Goal: Task Accomplishment & Management: Manage account settings

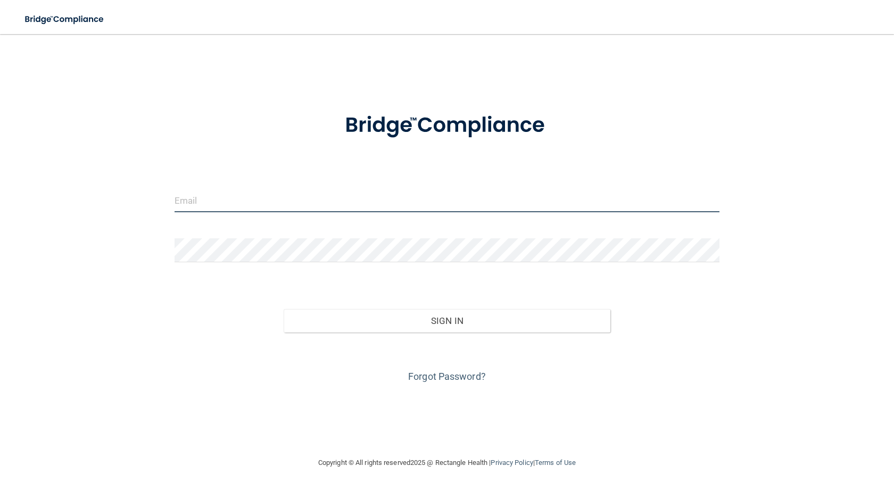
click at [274, 204] on input "email" at bounding box center [447, 200] width 545 height 24
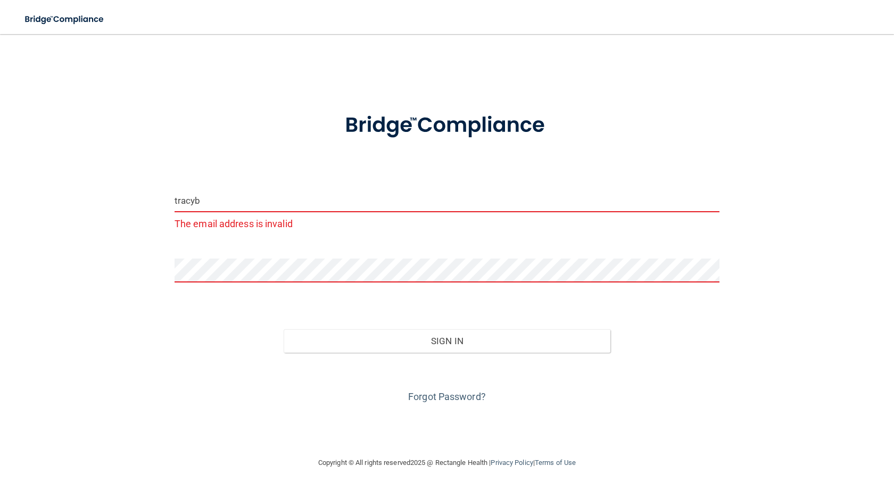
click at [229, 181] on form "tracyb The email address is invalid Invalid email/password. You don't have perm…" at bounding box center [447, 252] width 545 height 308
click at [239, 201] on input "tracyb" at bounding box center [447, 200] width 545 height 24
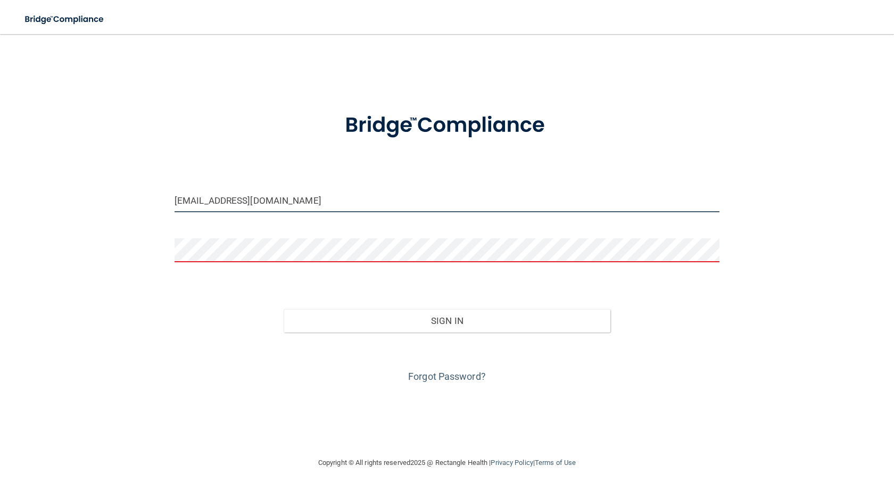
type input "[EMAIL_ADDRESS][DOMAIN_NAME]"
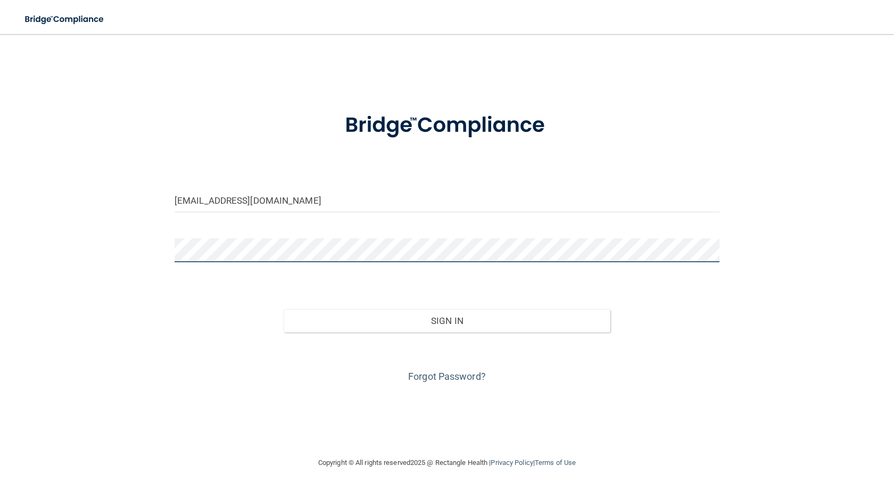
click at [284, 309] on button "Sign In" at bounding box center [447, 320] width 327 height 23
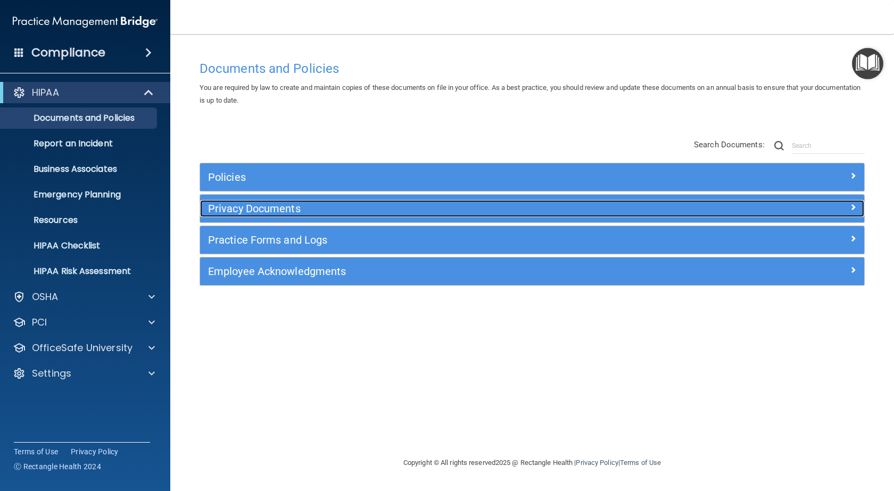
click at [261, 208] on h5 "Privacy Documents" at bounding box center [449, 209] width 482 height 12
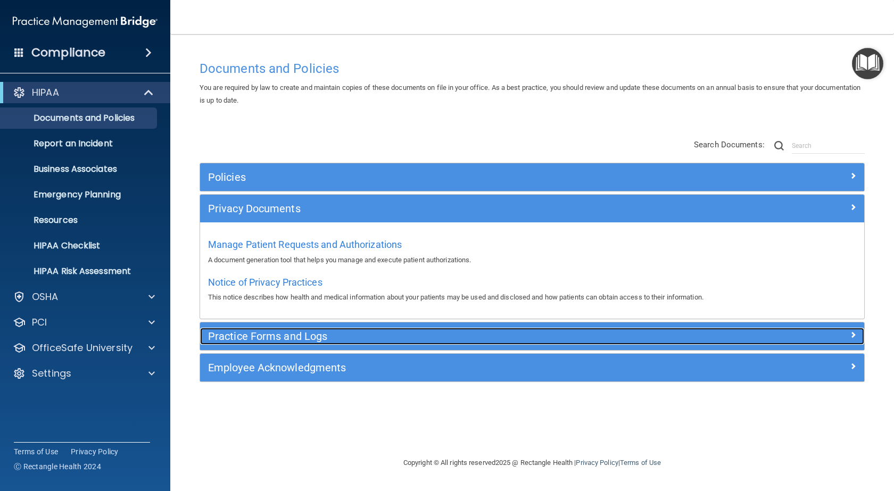
click at [286, 340] on h5 "Practice Forms and Logs" at bounding box center [449, 337] width 482 height 12
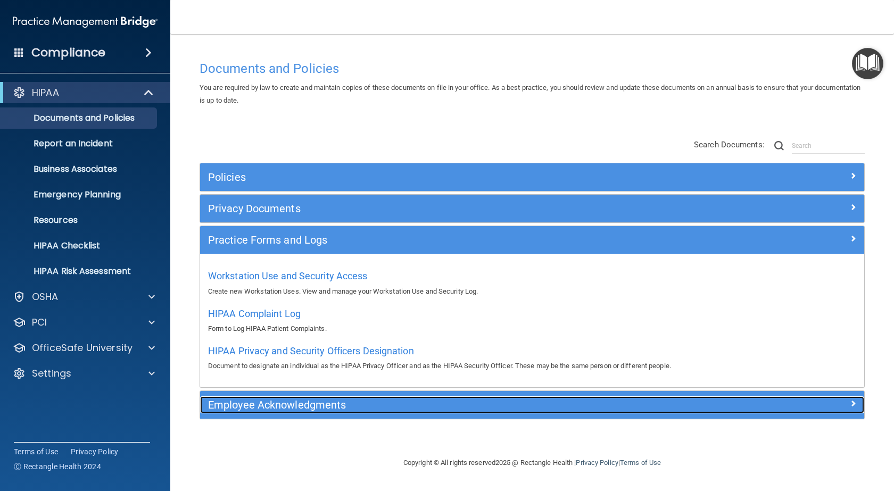
click at [282, 406] on h5 "Employee Acknowledgments" at bounding box center [449, 405] width 482 height 12
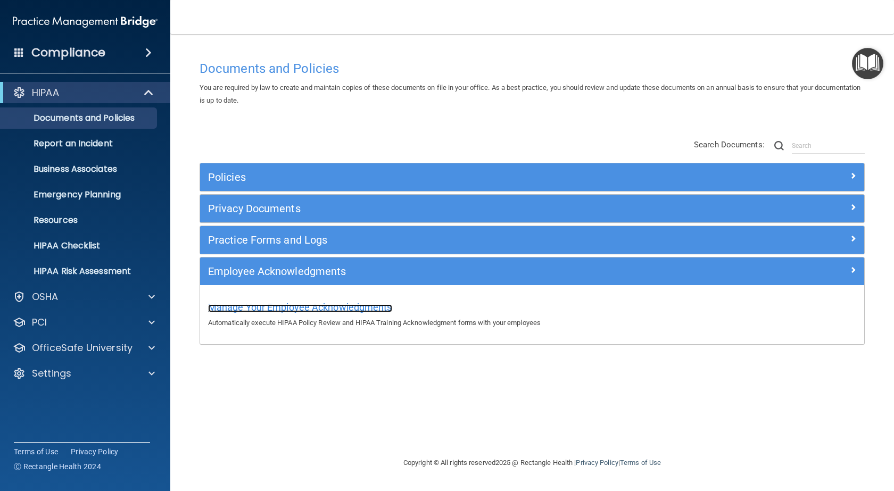
click at [308, 309] on span "Manage Your Employee Acknowledgments" at bounding box center [300, 307] width 184 height 11
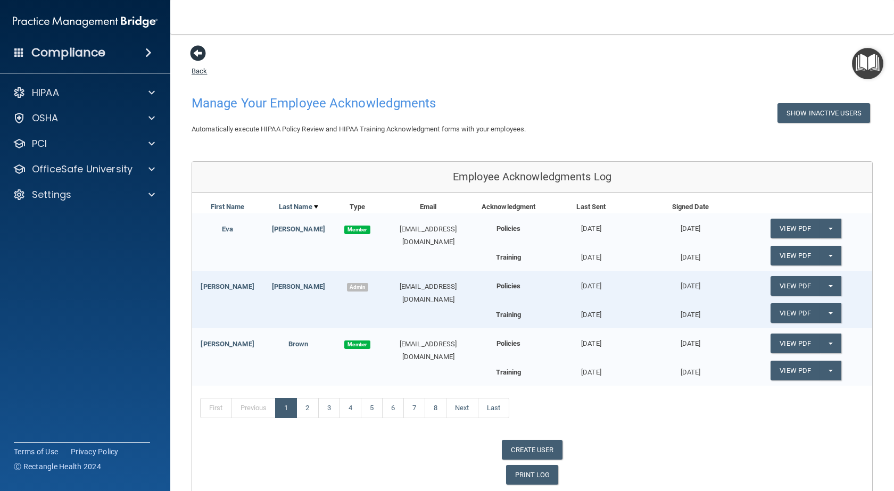
click at [200, 51] on span at bounding box center [198, 53] width 16 height 16
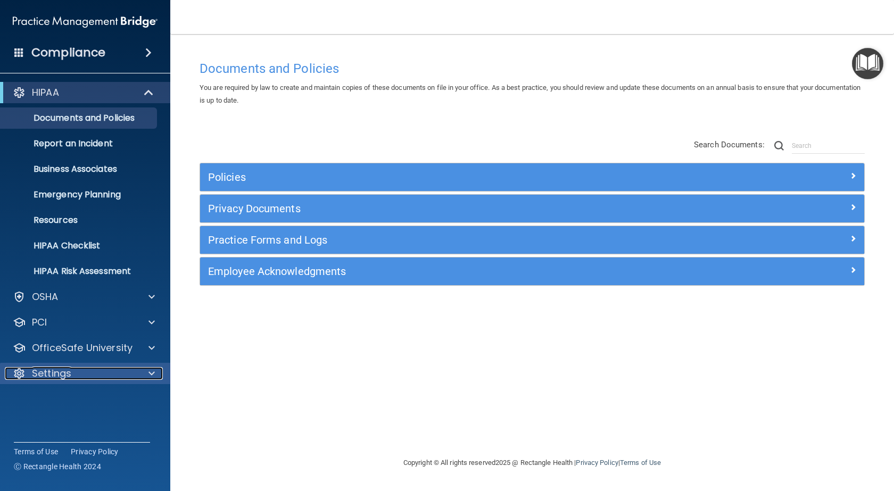
click at [55, 370] on p "Settings" at bounding box center [51, 373] width 39 height 13
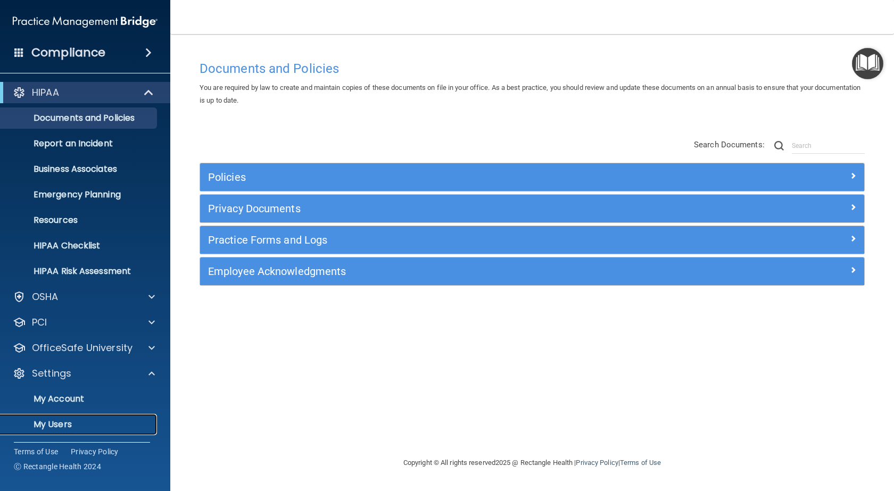
drag, startPoint x: 50, startPoint y: 424, endPoint x: 62, endPoint y: 420, distance: 13.1
click at [51, 424] on p "My Users" at bounding box center [79, 425] width 145 height 11
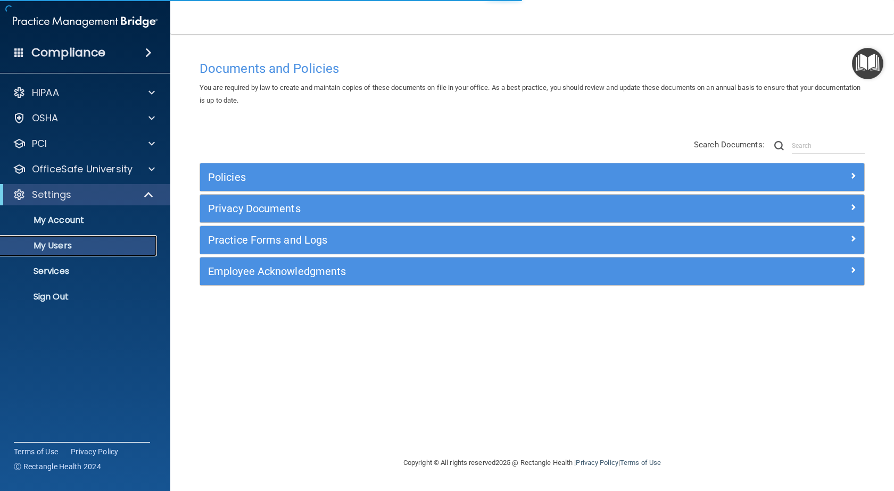
select select "20"
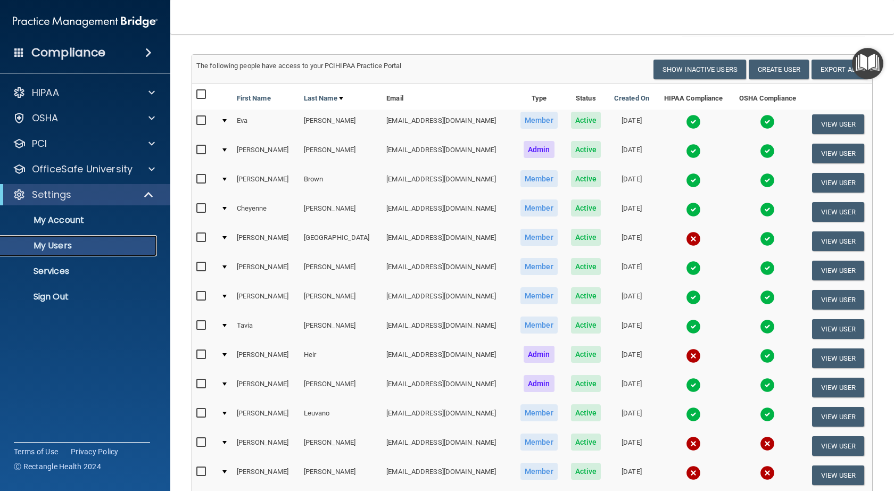
scroll to position [160, 0]
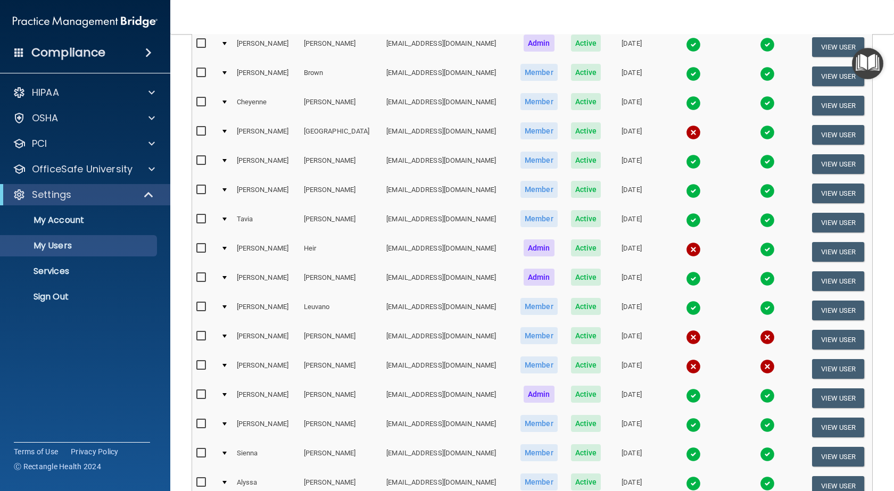
click at [686, 339] on img at bounding box center [693, 337] width 15 height 15
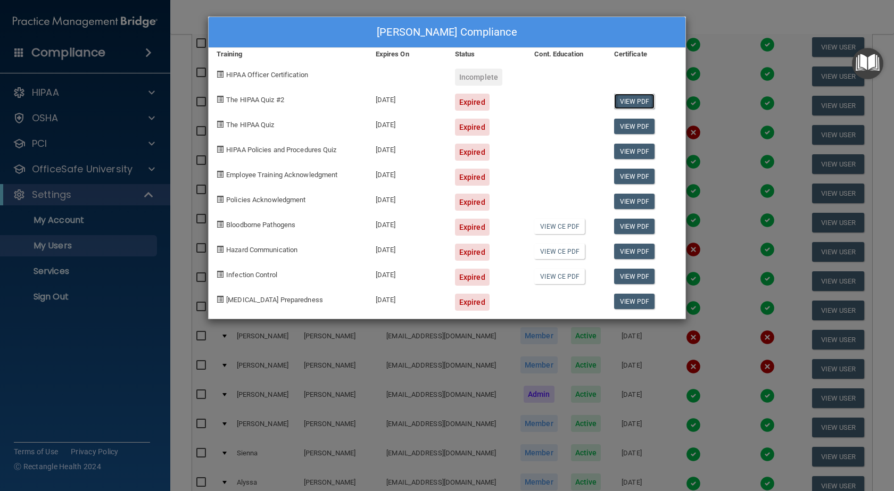
click at [634, 103] on link "View PDF" at bounding box center [634, 101] width 41 height 15
drag, startPoint x: 537, startPoint y: 29, endPoint x: 446, endPoint y: 19, distance: 91.0
click at [686, 29] on div "Ivonne Lopez's Compliance Training Expires On Status Cont. Education Certificat…" at bounding box center [447, 168] width 478 height 303
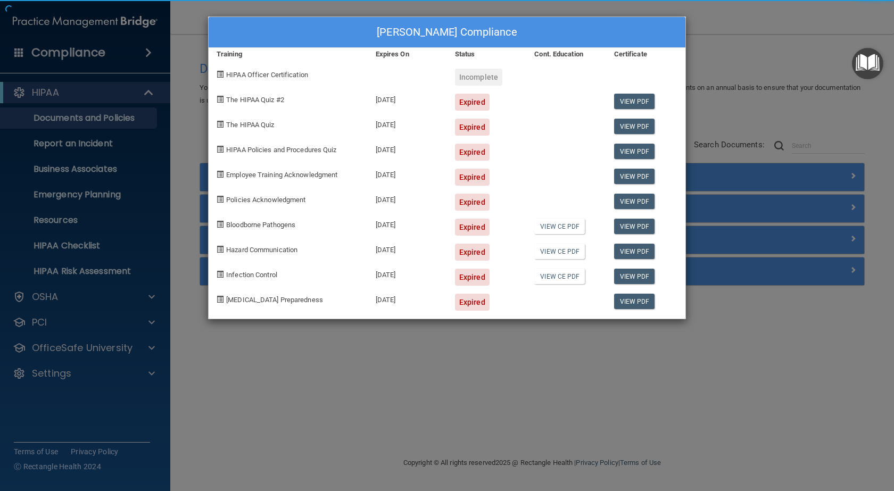
click at [548, 410] on div "Ivonne Lopez's Compliance Training Expires On Status Cont. Education Certificat…" at bounding box center [447, 245] width 894 height 491
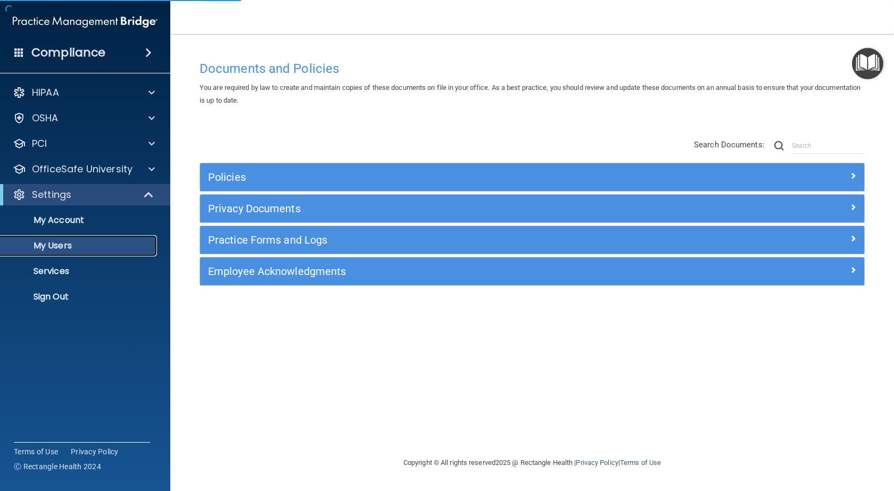
click at [68, 248] on p "My Users" at bounding box center [79, 246] width 145 height 11
select select "20"
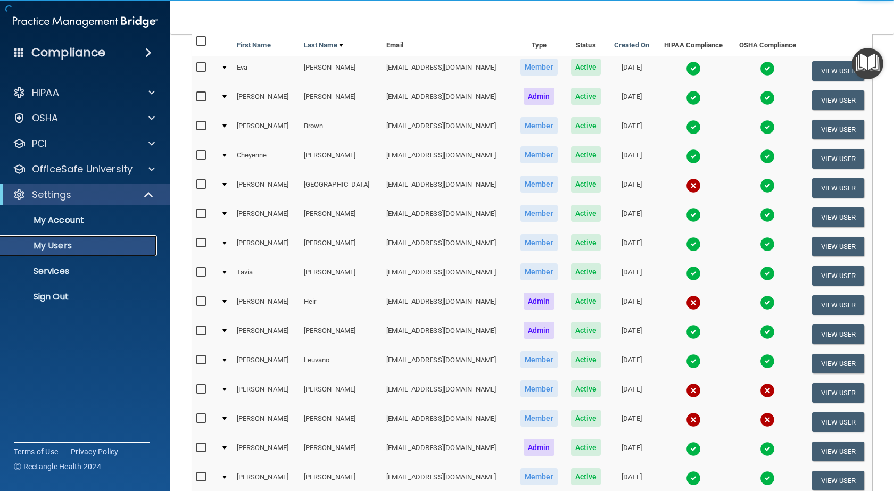
scroll to position [160, 0]
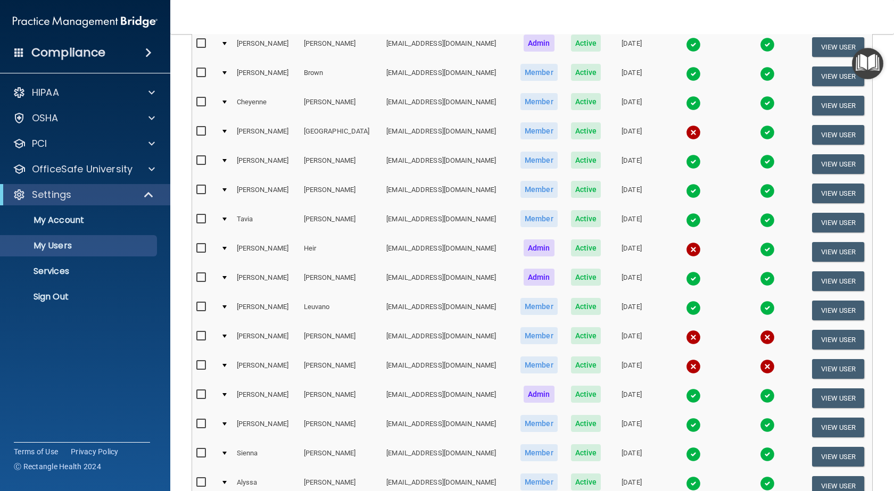
click at [760, 336] on img at bounding box center [767, 337] width 15 height 15
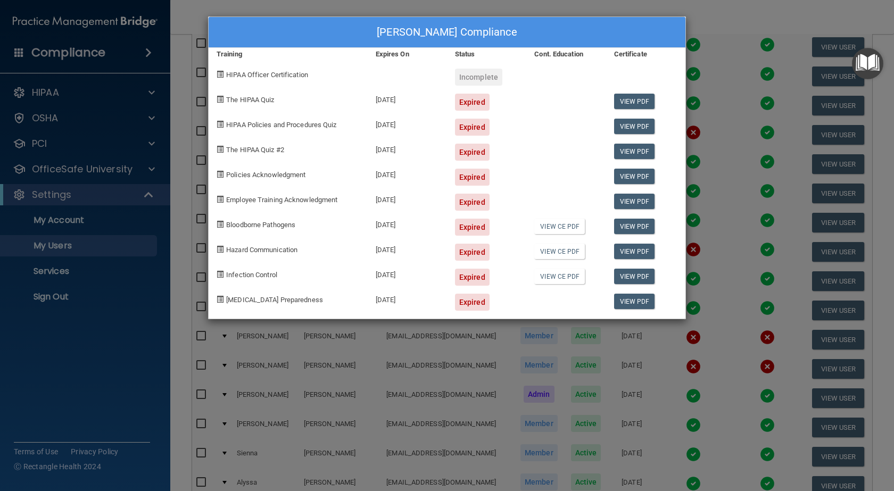
click at [650, 357] on div "[PERSON_NAME] Compliance Training Expires On Status Cont. Education Certificate…" at bounding box center [447, 245] width 894 height 491
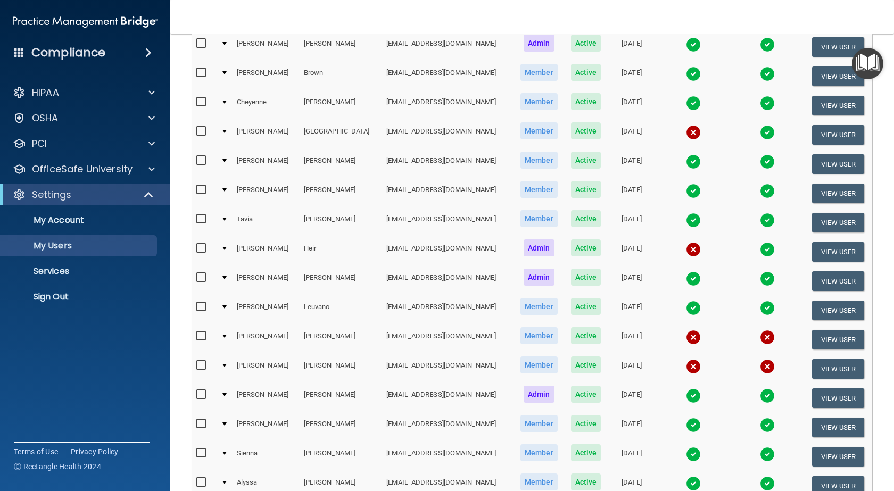
click at [686, 336] on img at bounding box center [693, 337] width 15 height 15
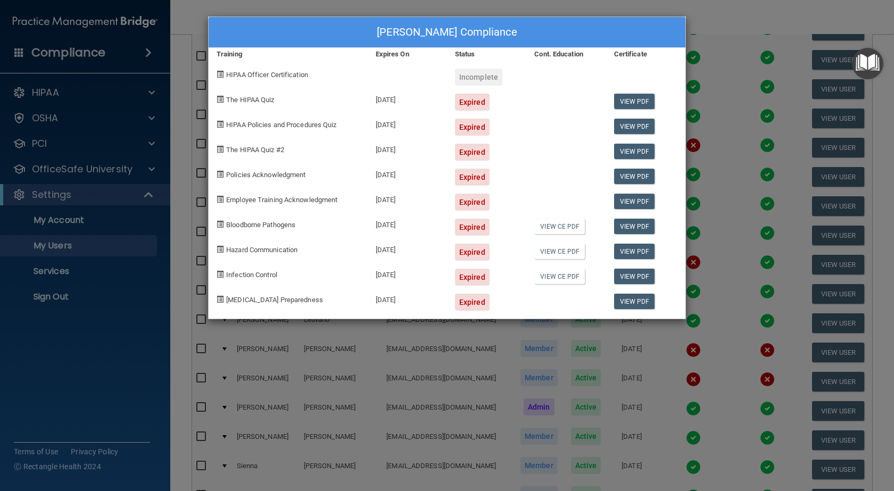
click at [662, 400] on div "[PERSON_NAME] Compliance Training Expires On Status Cont. Education Certificate…" at bounding box center [447, 245] width 894 height 491
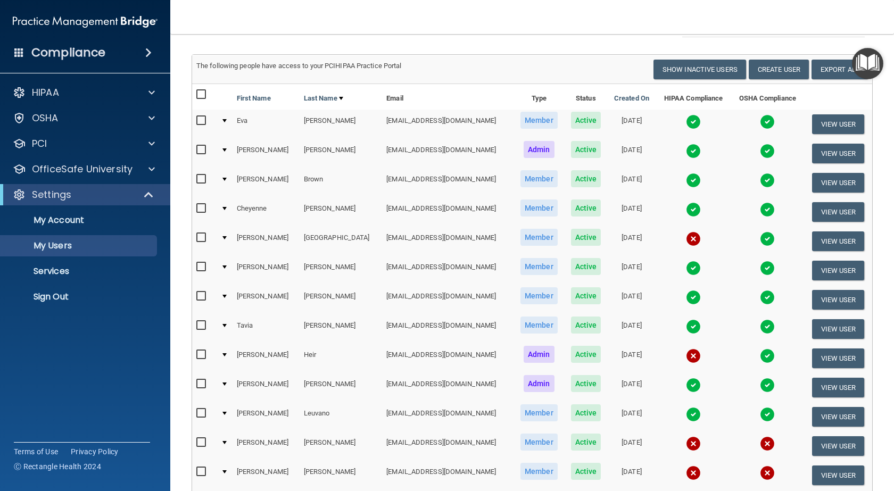
scroll to position [106, 0]
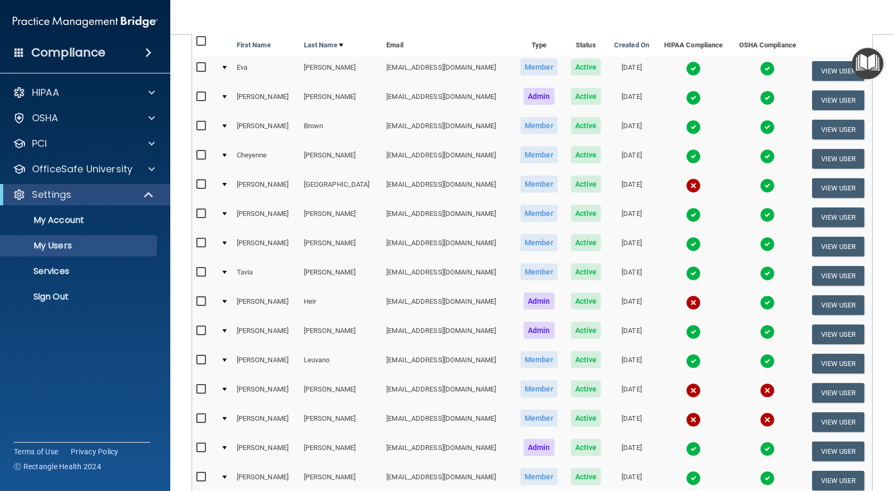
click at [202, 389] on input "checkbox" at bounding box center [202, 389] width 12 height 9
checkbox input "true"
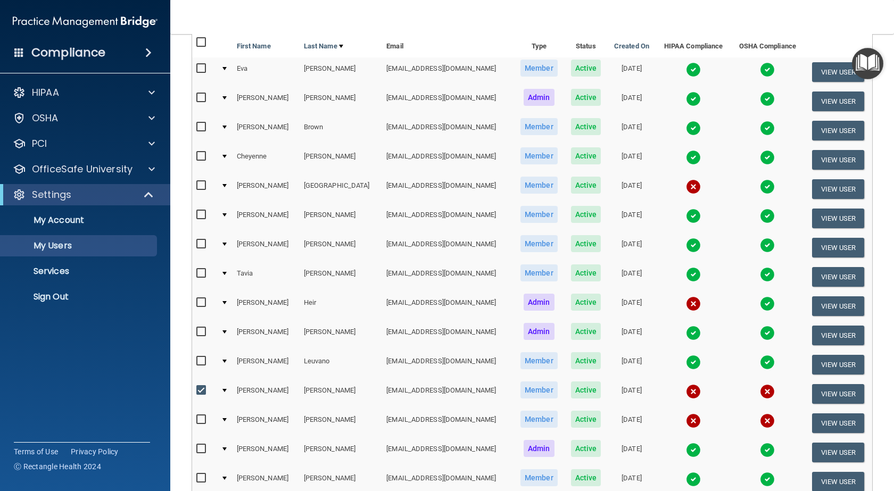
scroll to position [108, 0]
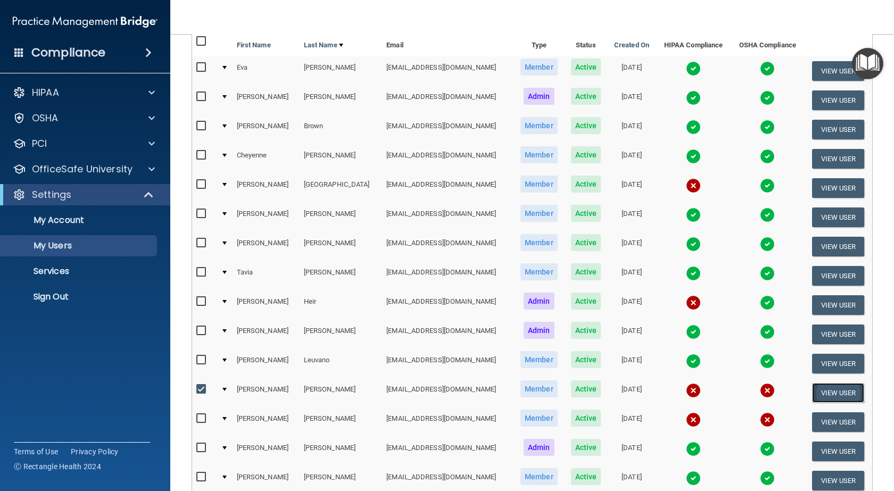
click at [823, 392] on button "View User" at bounding box center [838, 393] width 53 height 20
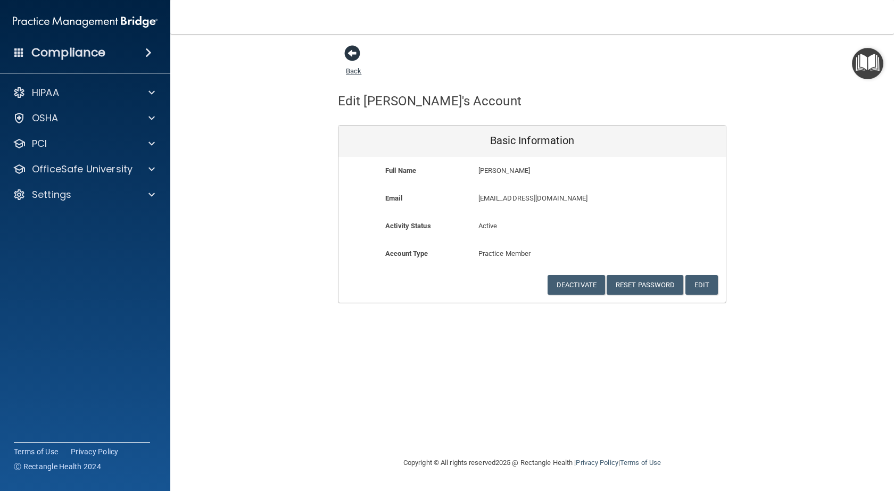
click at [354, 52] on span at bounding box center [352, 53] width 16 height 16
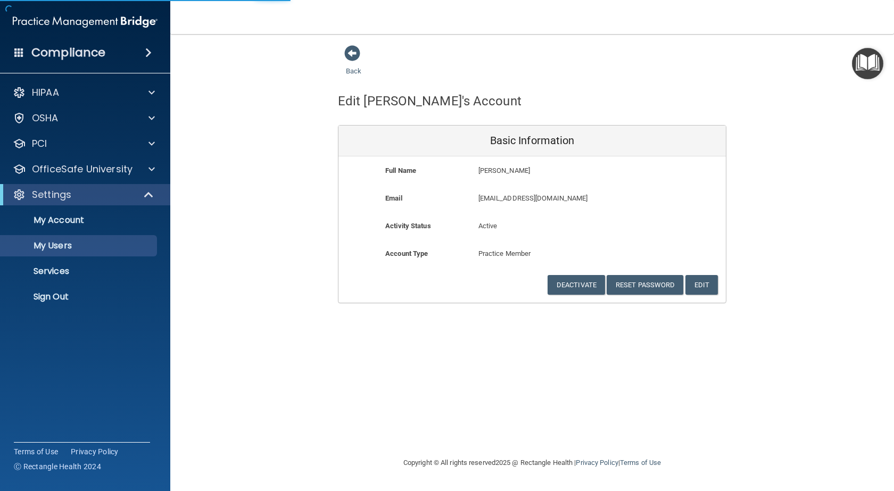
select select "20"
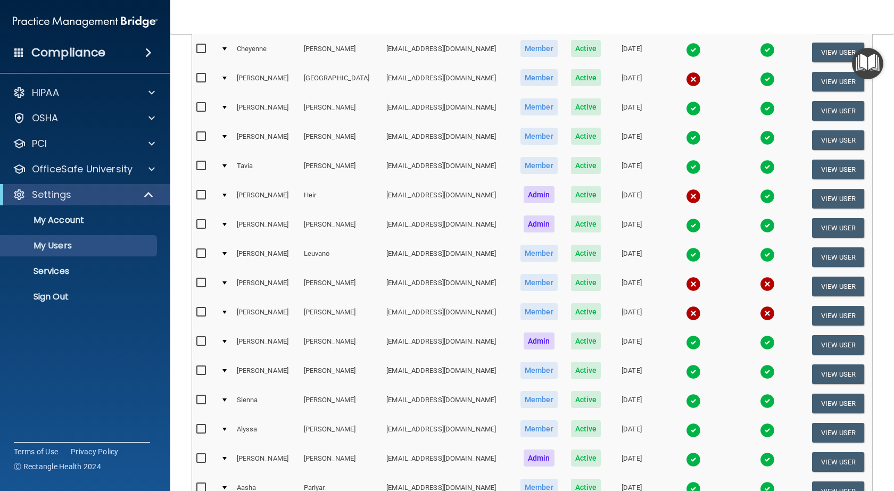
scroll to position [266, 0]
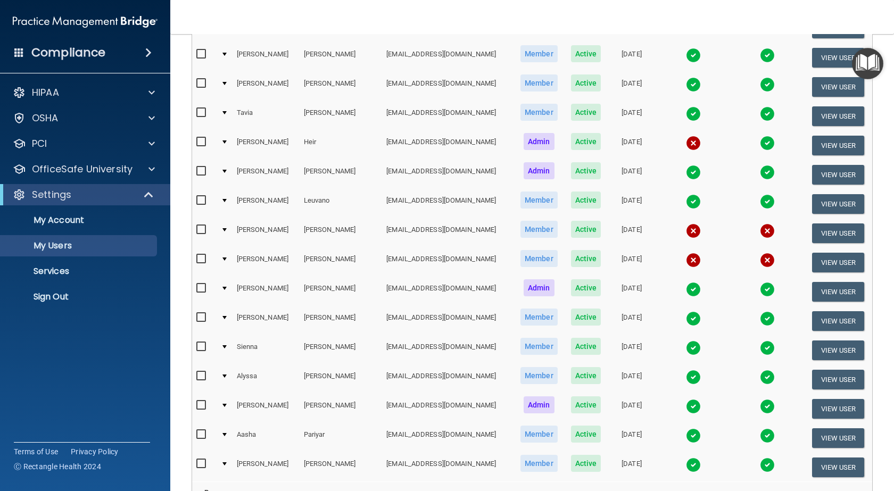
click at [686, 231] on img at bounding box center [693, 231] width 15 height 15
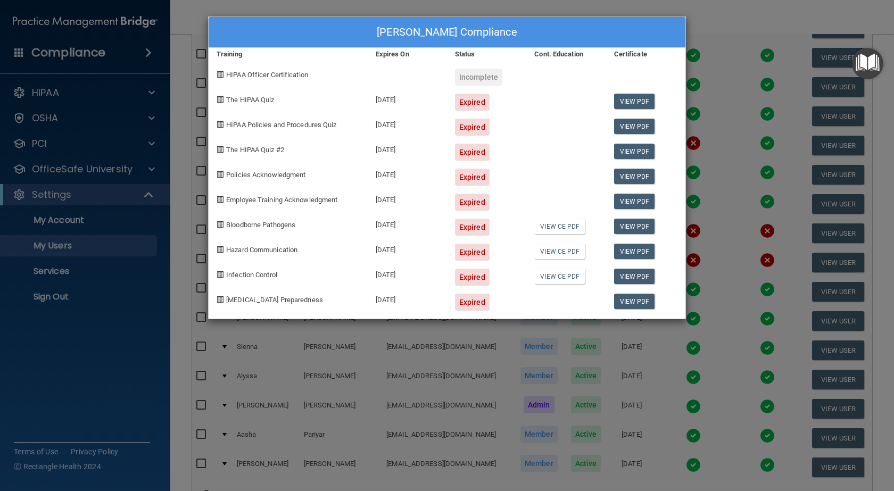
drag, startPoint x: 722, startPoint y: 368, endPoint x: 733, endPoint y: 352, distance: 19.5
click at [722, 367] on div "[PERSON_NAME] Compliance Training Expires On Status Cont. Education Certificate…" at bounding box center [447, 245] width 894 height 491
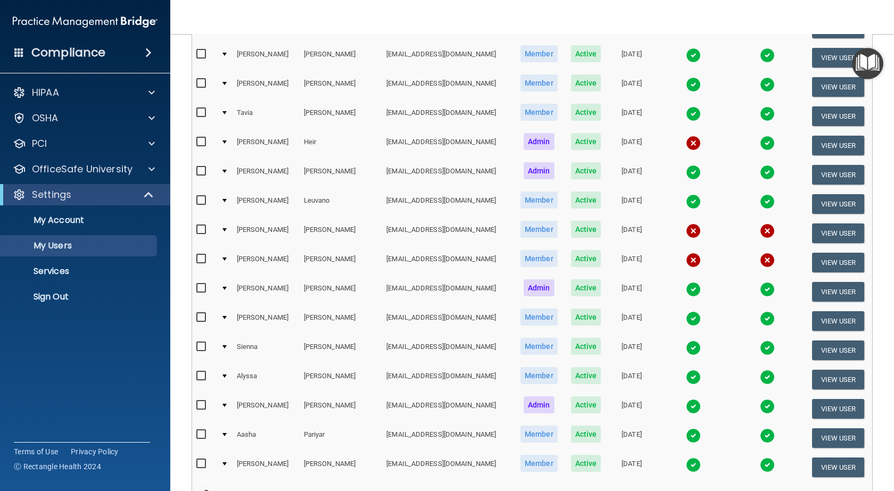
click at [760, 229] on img at bounding box center [767, 231] width 15 height 15
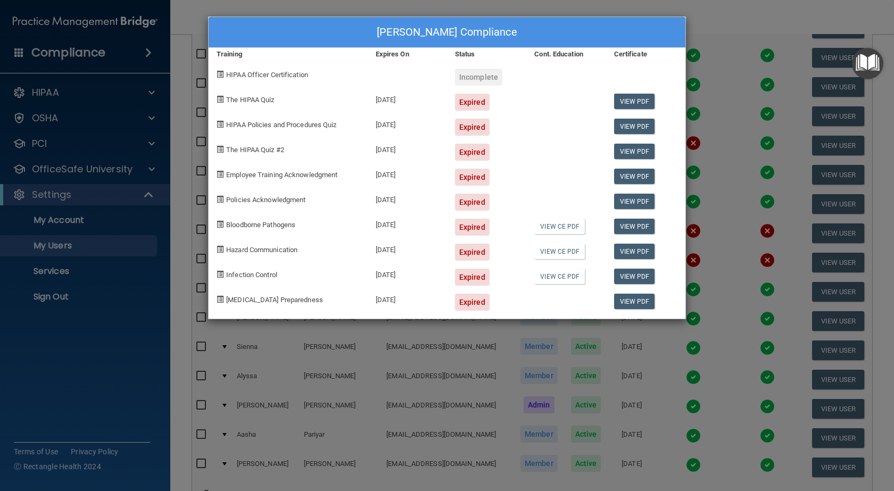
click at [703, 353] on div "Ivonne Lopez's Compliance Training Expires On Status Cont. Education Certificat…" at bounding box center [447, 245] width 894 height 491
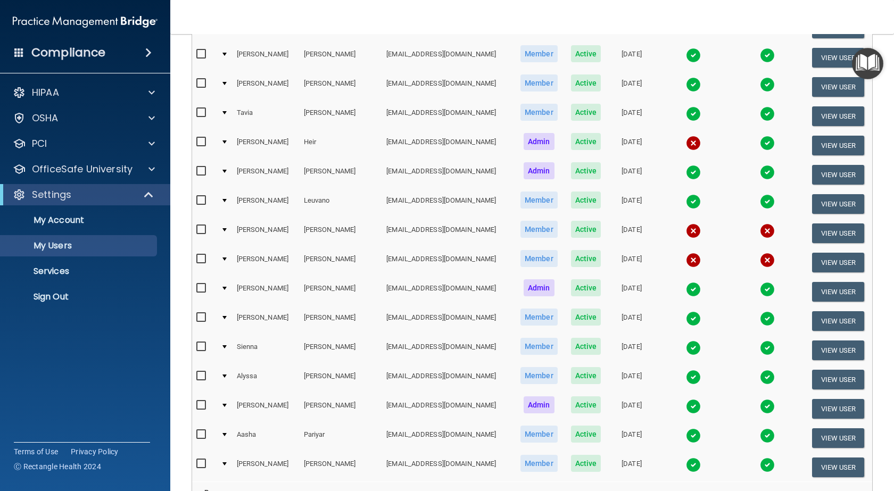
click at [203, 195] on label at bounding box center [202, 200] width 13 height 12
click at [203, 196] on input "checkbox" at bounding box center [202, 200] width 12 height 9
checkbox input "true"
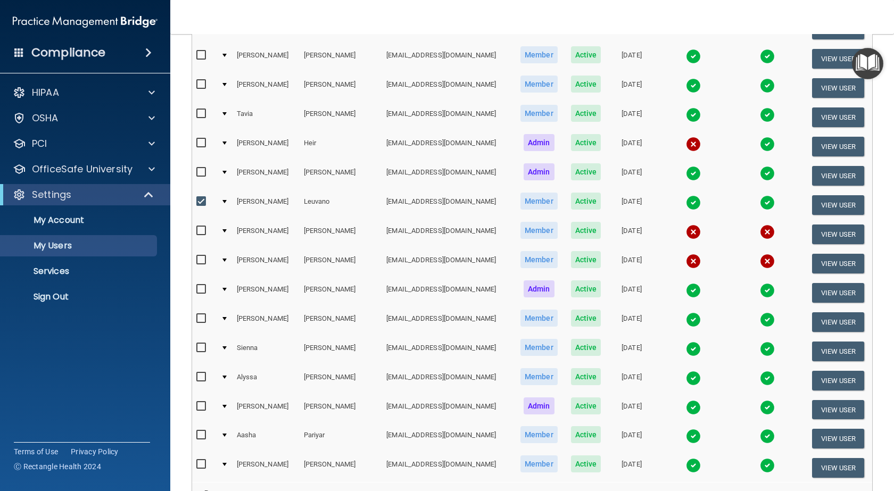
scroll to position [267, 0]
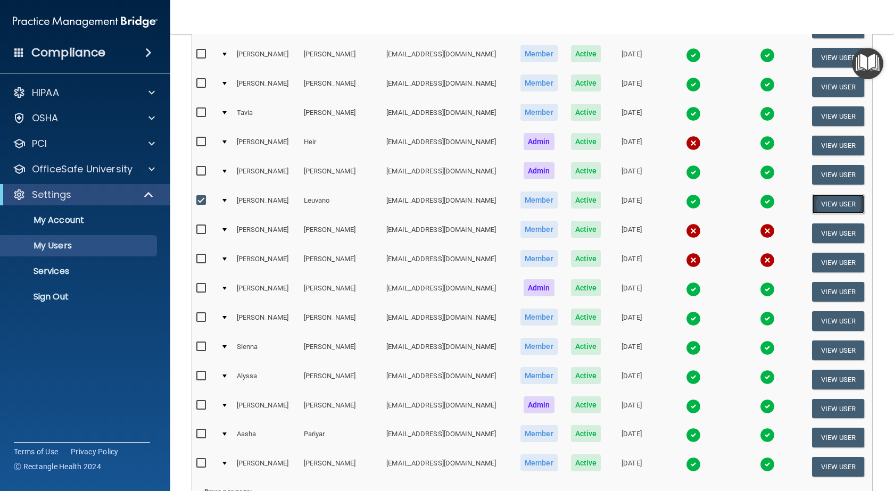
click at [827, 200] on button "View User" at bounding box center [838, 204] width 53 height 20
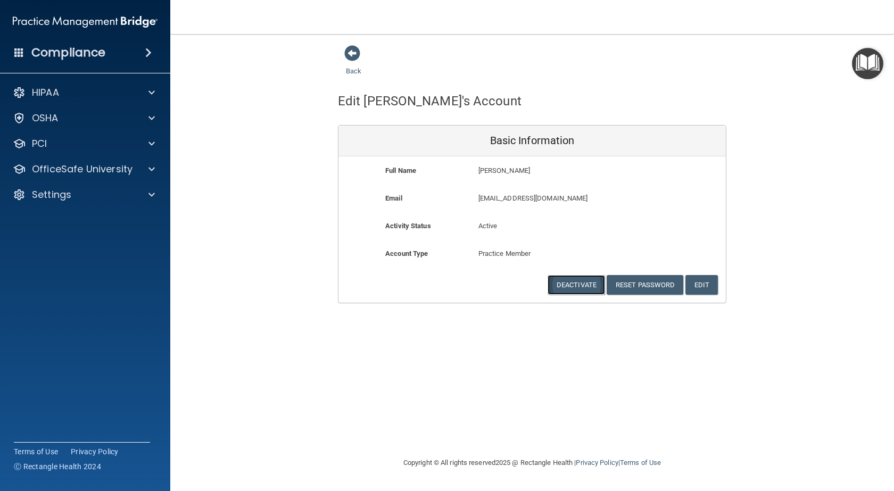
click at [571, 287] on button "Deactivate" at bounding box center [576, 285] width 57 height 20
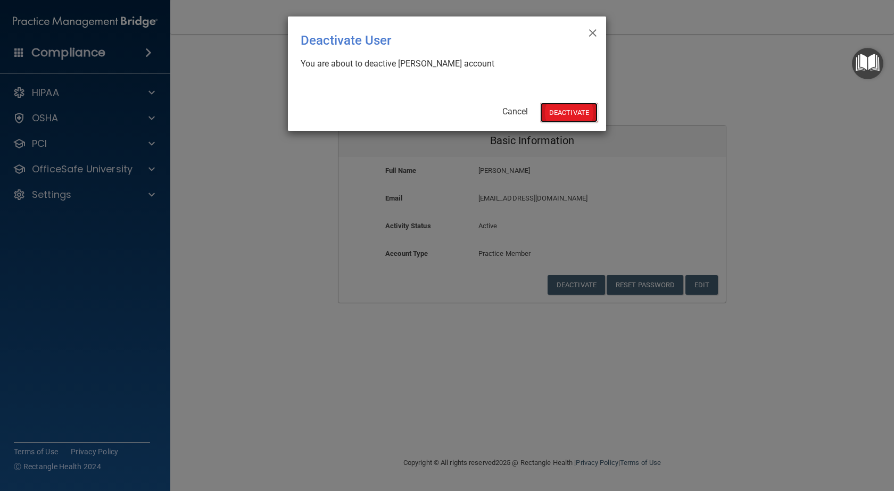
click at [584, 111] on button "Deactivate" at bounding box center [568, 113] width 57 height 20
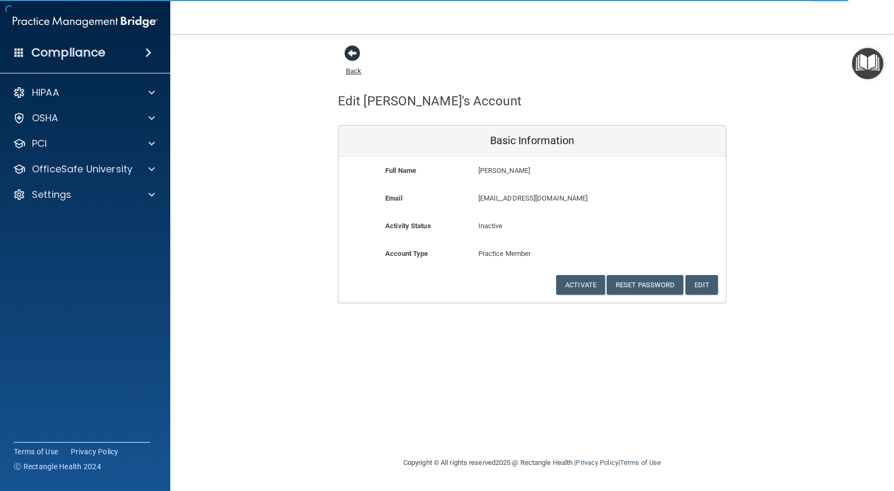
click at [351, 53] on span at bounding box center [352, 53] width 16 height 16
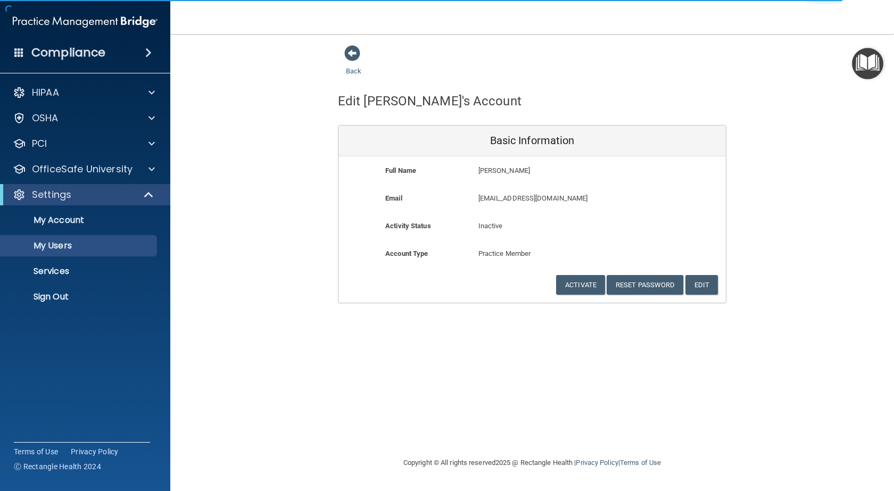
select select "20"
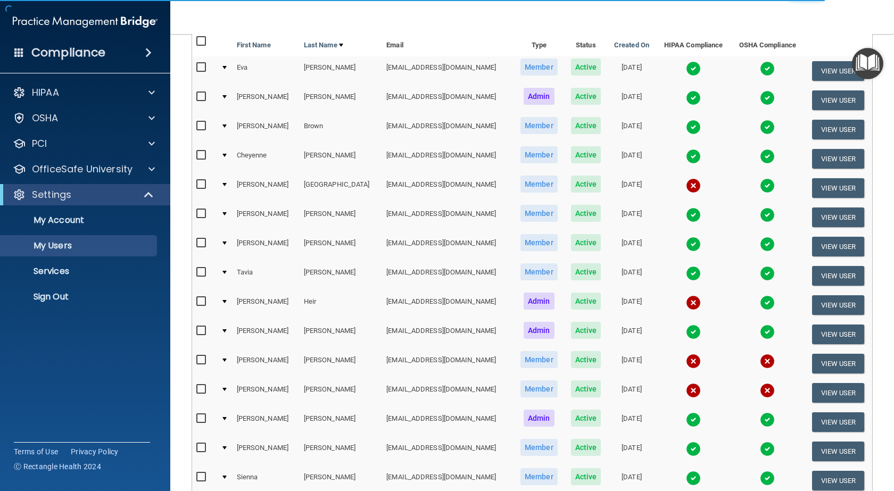
scroll to position [160, 0]
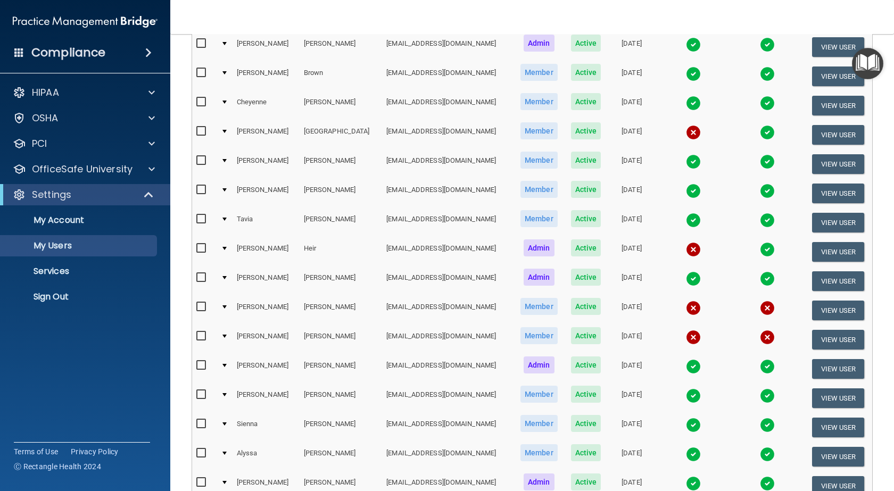
click at [686, 339] on img at bounding box center [693, 337] width 15 height 15
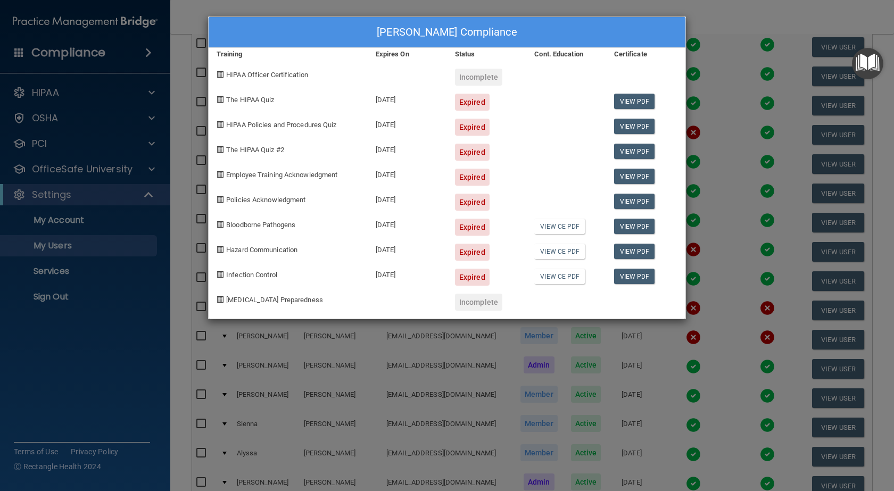
click at [713, 387] on div "Veronica Marentes Lopez's Compliance Training Expires On Status Cont. Education…" at bounding box center [447, 245] width 894 height 491
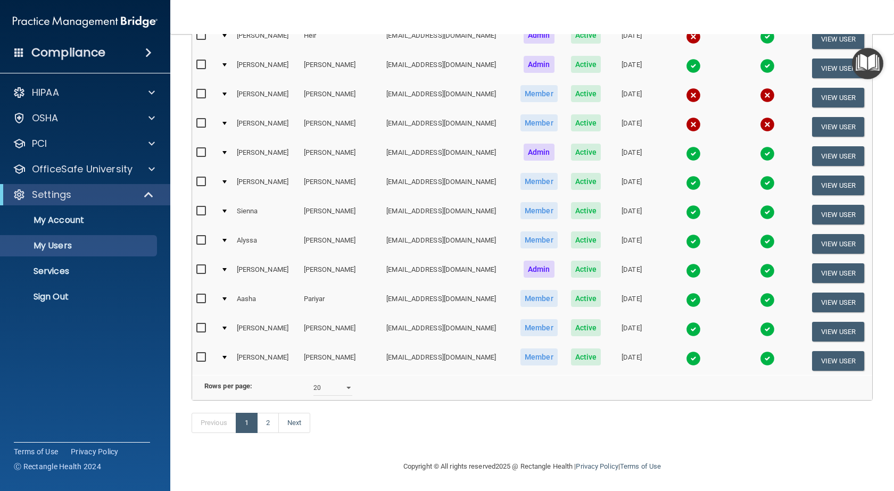
scroll to position [390, 0]
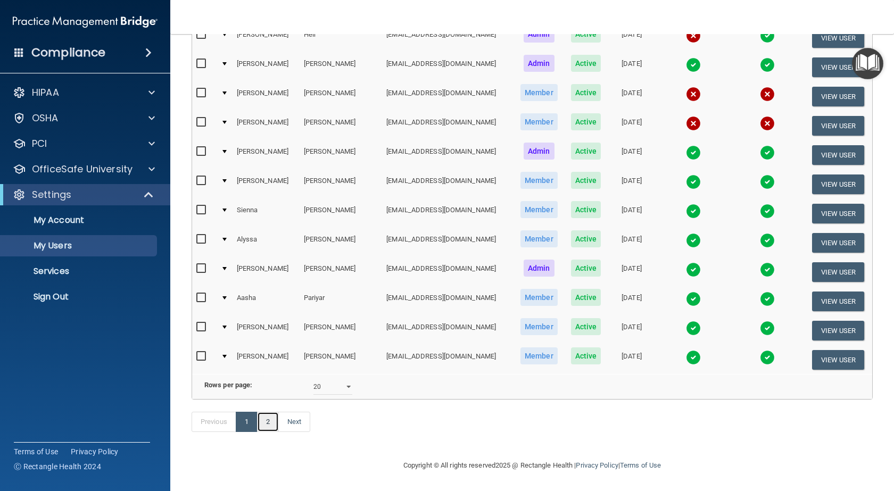
click at [272, 421] on link "2" at bounding box center [268, 422] width 22 height 20
select select "20"
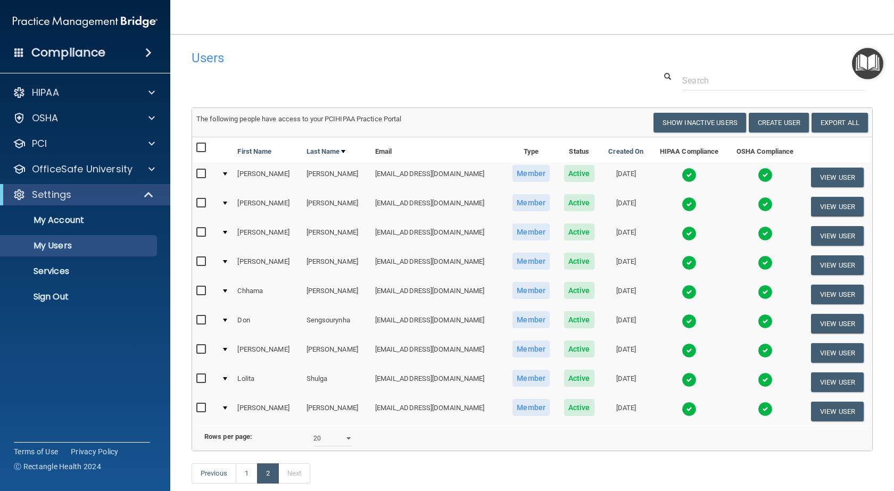
scroll to position [53, 0]
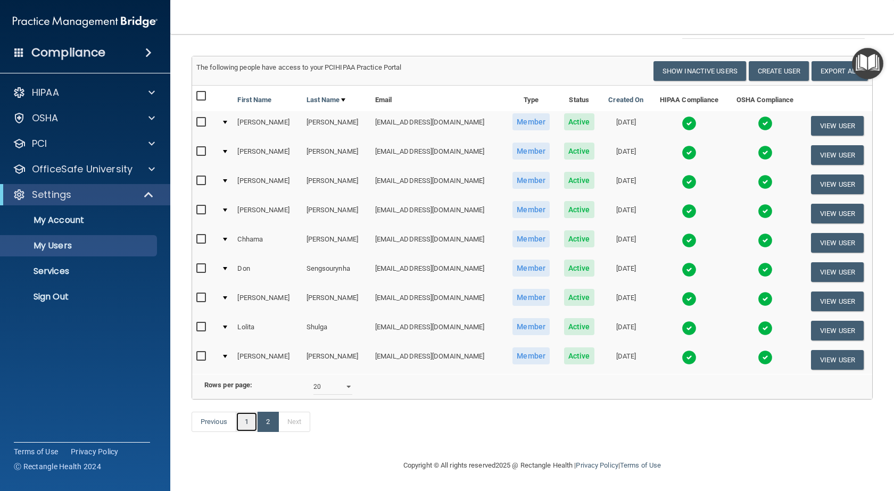
drag, startPoint x: 245, startPoint y: 438, endPoint x: 254, endPoint y: 430, distance: 12.1
click at [245, 432] on link "1" at bounding box center [247, 422] width 22 height 20
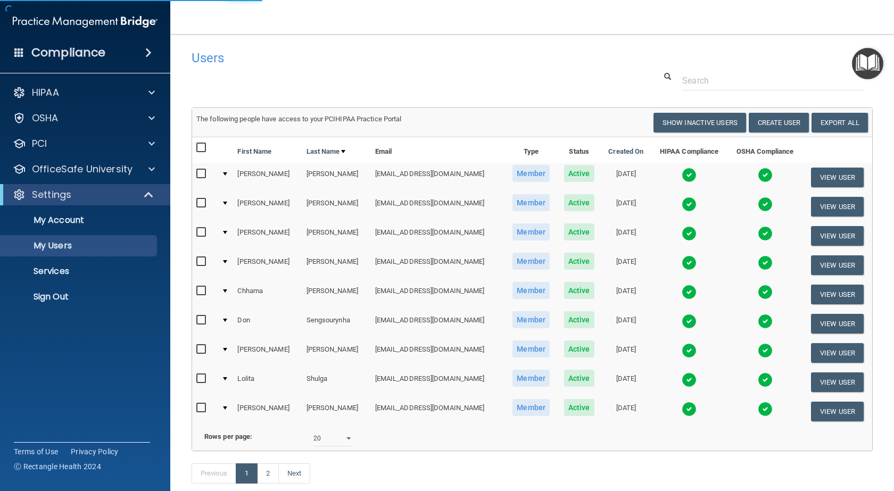
select select "20"
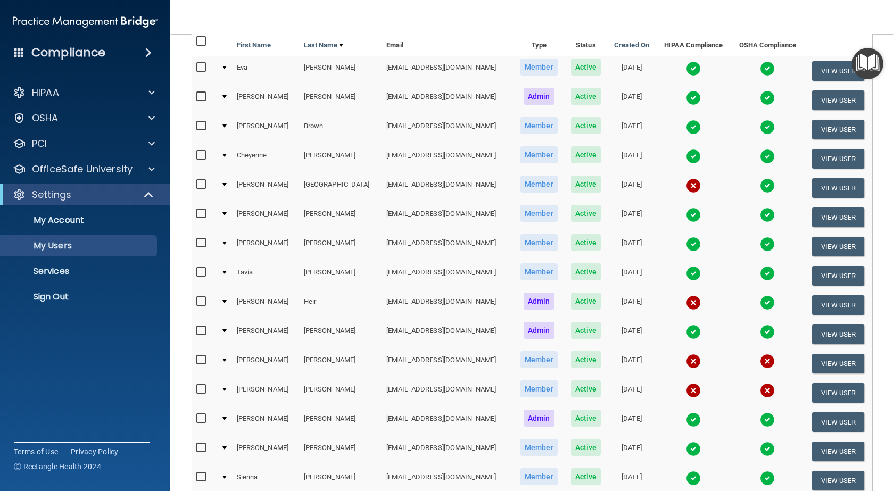
scroll to position [213, 0]
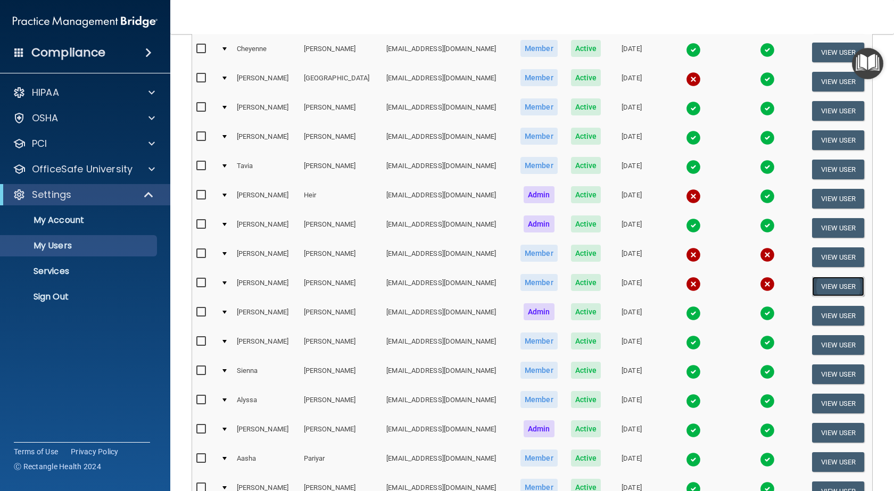
click at [831, 286] on button "View User" at bounding box center [838, 287] width 53 height 20
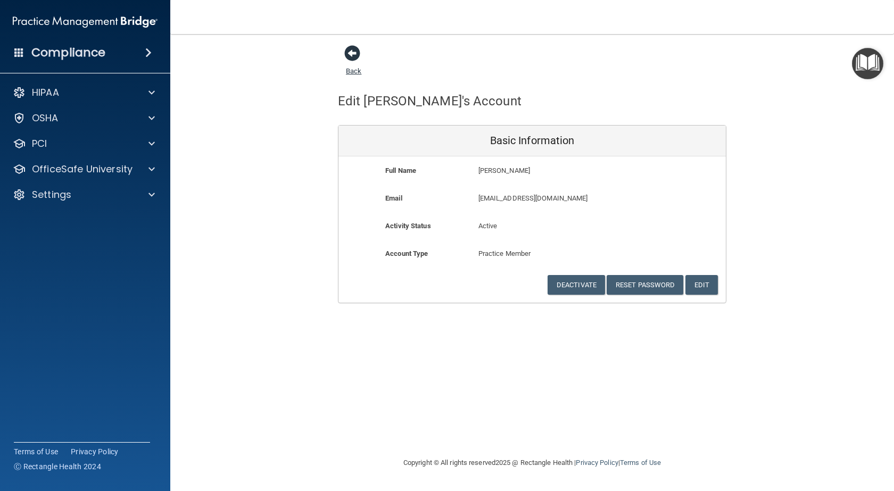
click at [356, 53] on span at bounding box center [352, 53] width 16 height 16
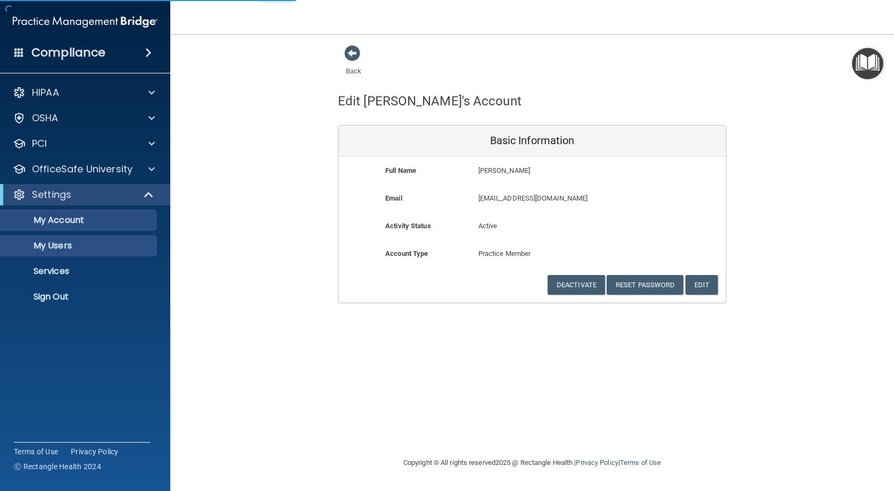
select select "20"
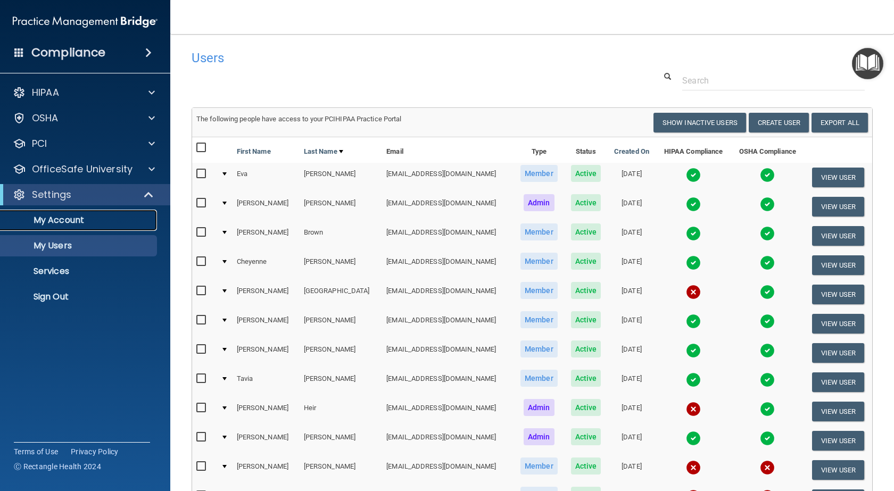
click at [64, 220] on p "My Account" at bounding box center [79, 220] width 145 height 11
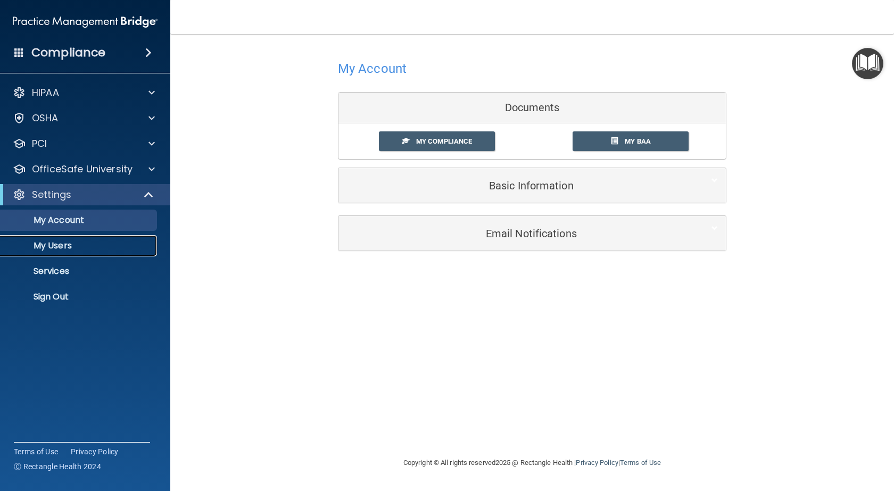
click at [63, 249] on p "My Users" at bounding box center [79, 246] width 145 height 11
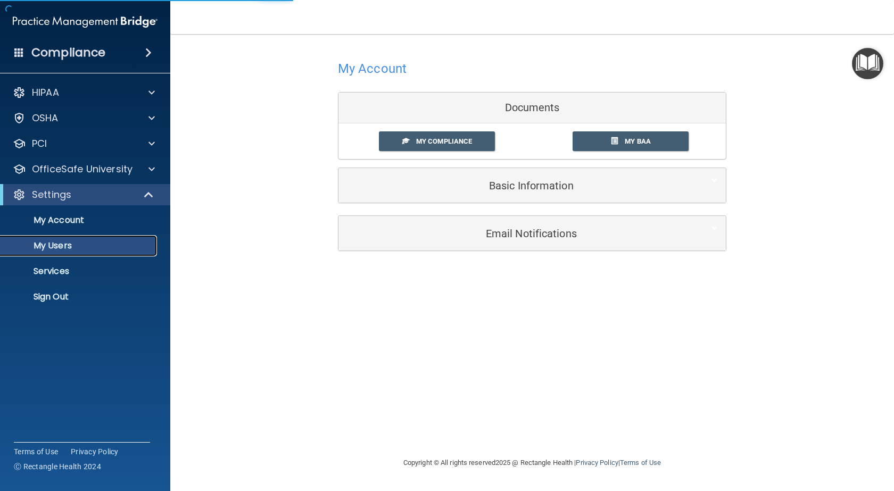
select select "20"
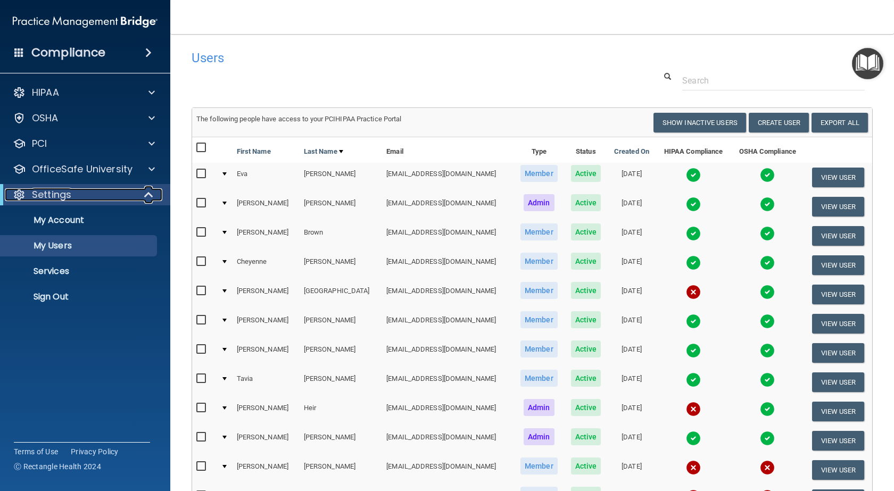
click at [152, 190] on span at bounding box center [149, 194] width 9 height 13
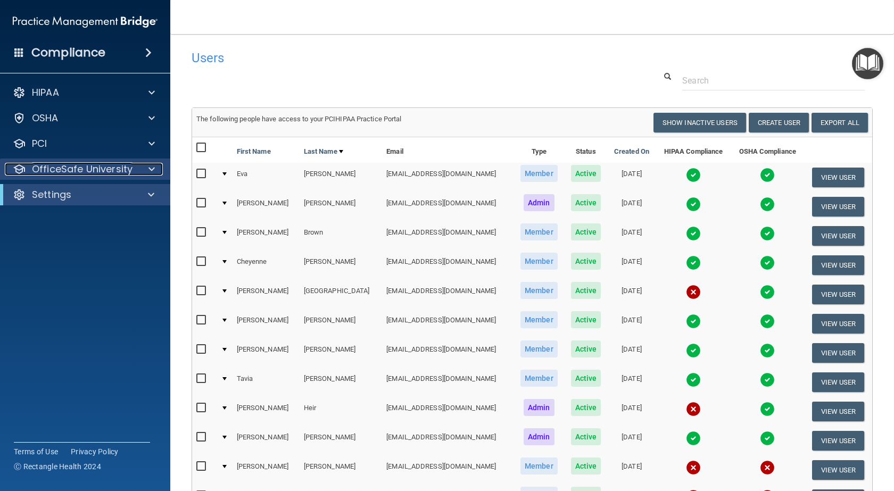
click at [76, 169] on p "OfficeSafe University" at bounding box center [82, 169] width 101 height 13
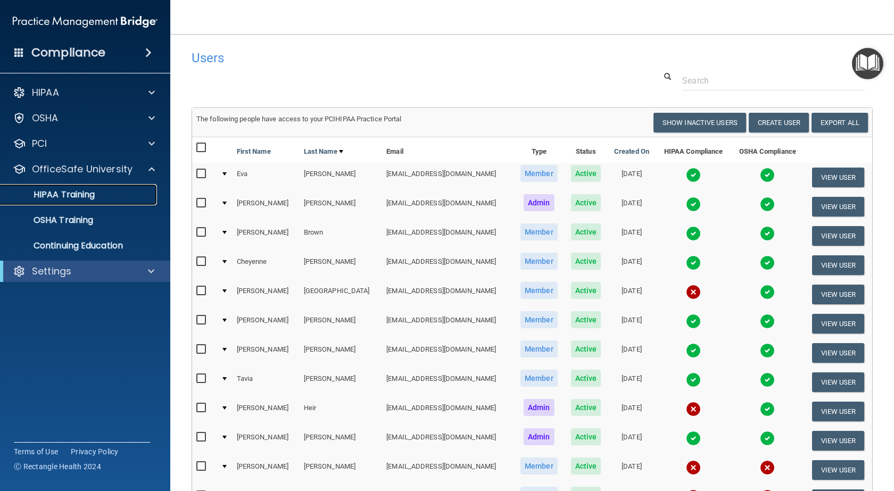
click at [78, 194] on p "HIPAA Training" at bounding box center [51, 195] width 88 height 11
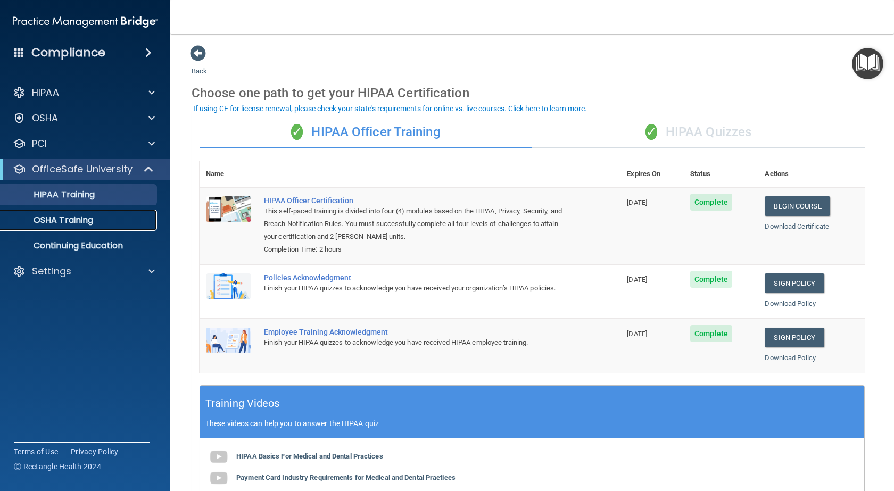
click at [69, 218] on p "OSHA Training" at bounding box center [50, 220] width 86 height 11
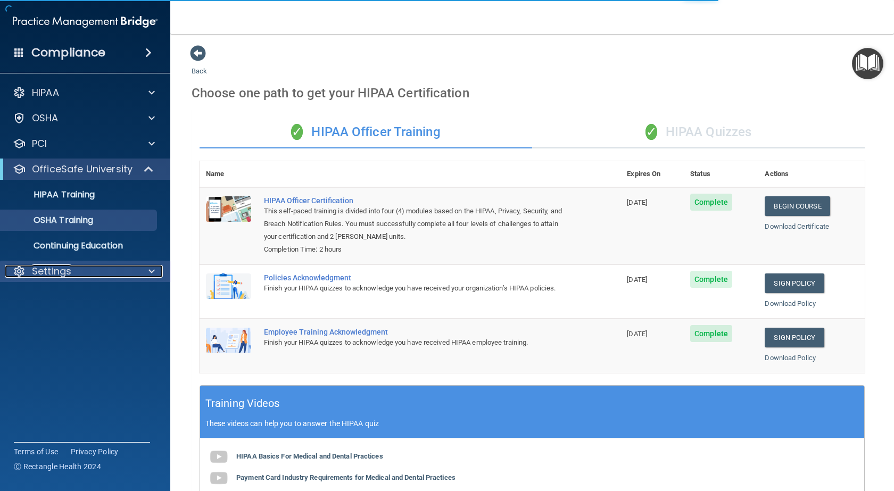
click at [59, 270] on p "Settings" at bounding box center [51, 271] width 39 height 13
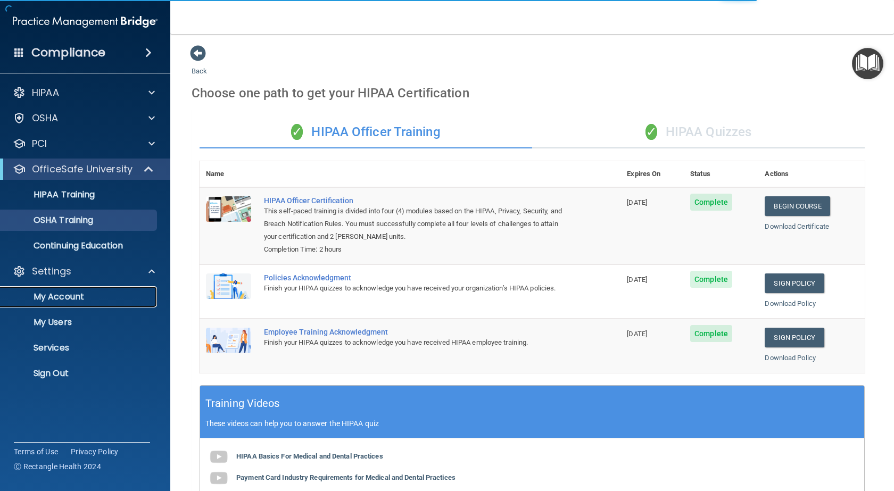
click at [63, 295] on p "My Account" at bounding box center [79, 297] width 145 height 11
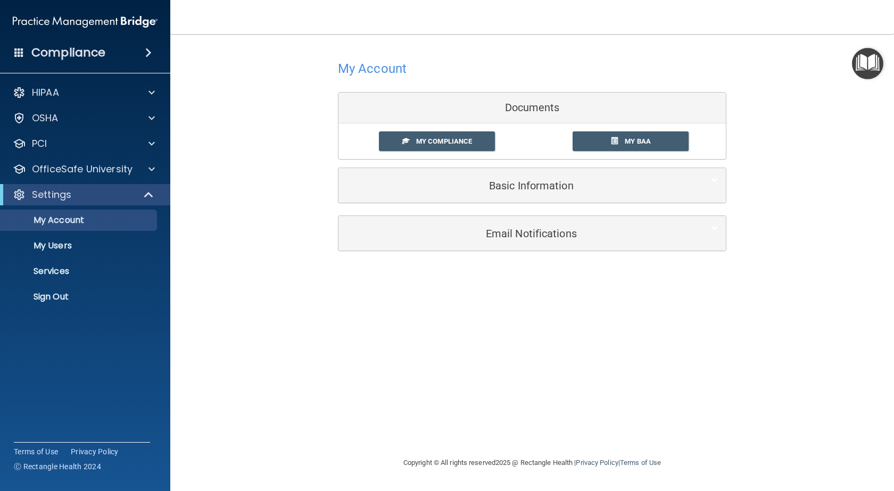
click at [72, 58] on h4 "Compliance" at bounding box center [68, 52] width 74 height 15
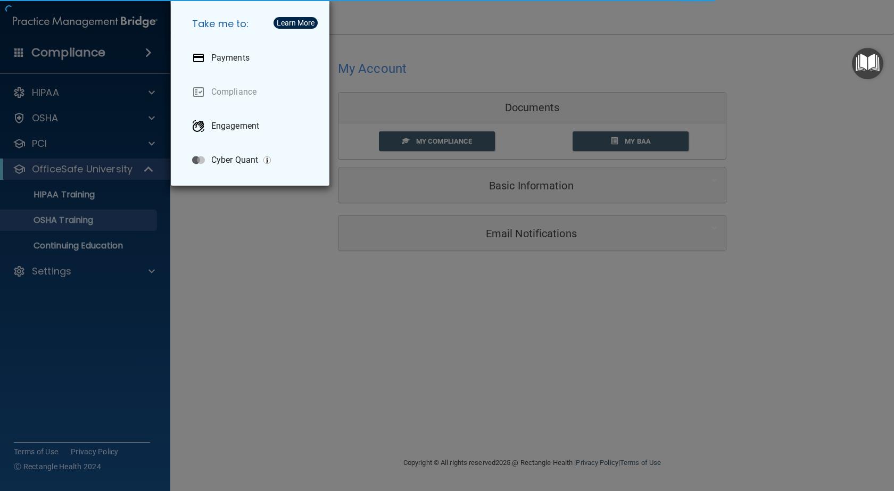
click at [156, 139] on div "Take me to: Payments Compliance Engagement Cyber Quant" at bounding box center [447, 245] width 894 height 491
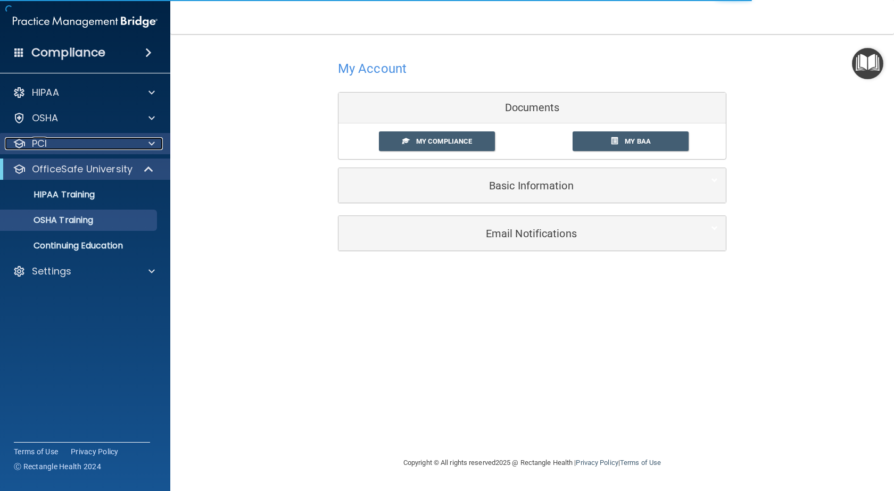
click at [40, 144] on p "PCI" at bounding box center [39, 143] width 15 height 13
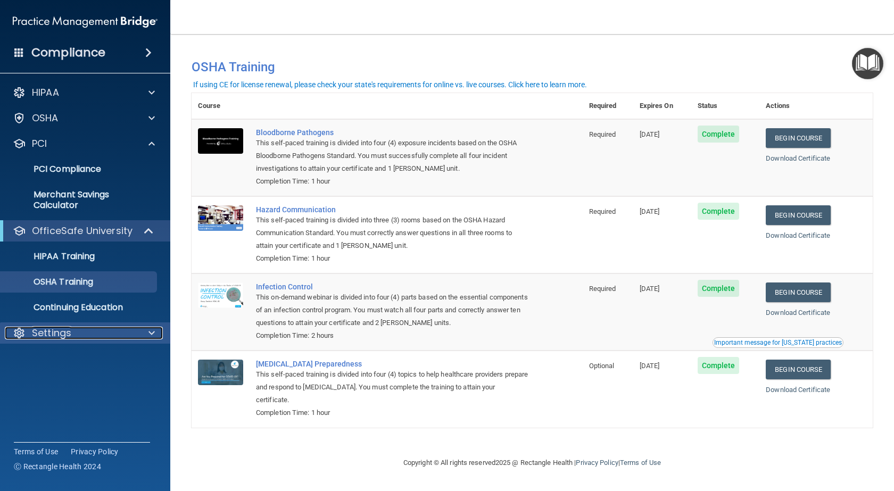
click at [155, 332] on div at bounding box center [150, 333] width 27 height 13
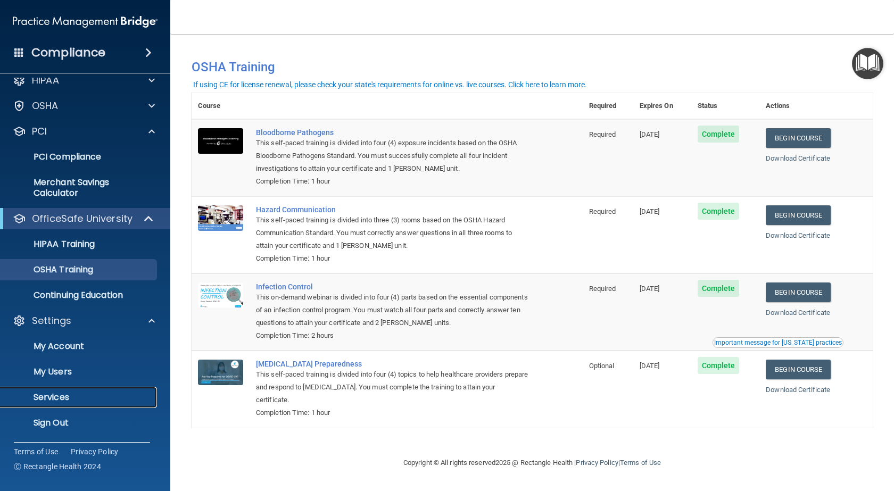
click at [49, 396] on p "Services" at bounding box center [79, 397] width 145 height 11
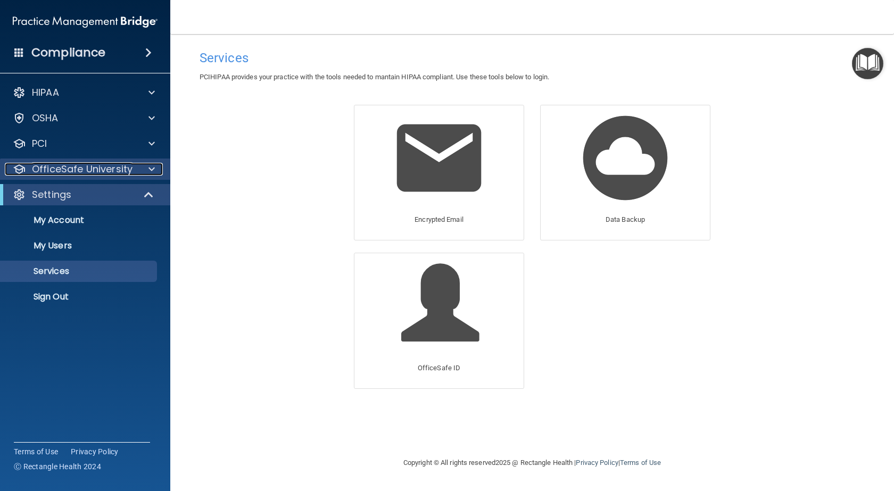
click at [152, 163] on span at bounding box center [152, 169] width 6 height 13
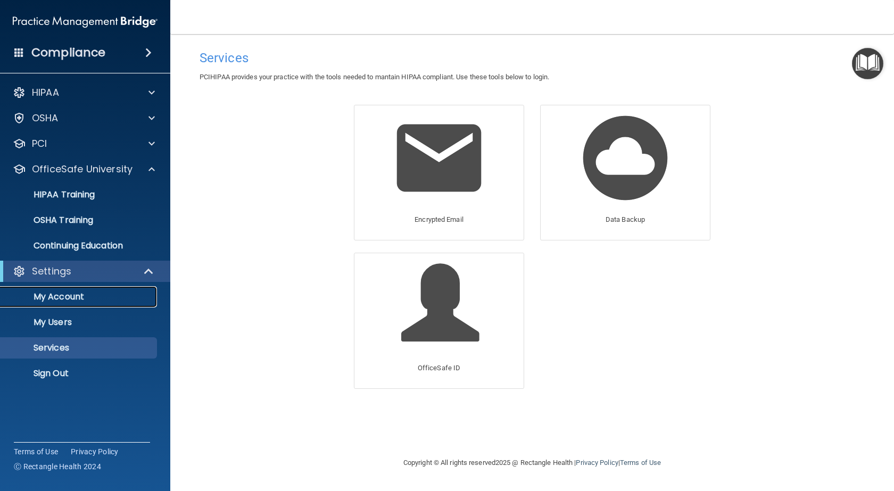
click at [58, 300] on p "My Account" at bounding box center [79, 297] width 145 height 11
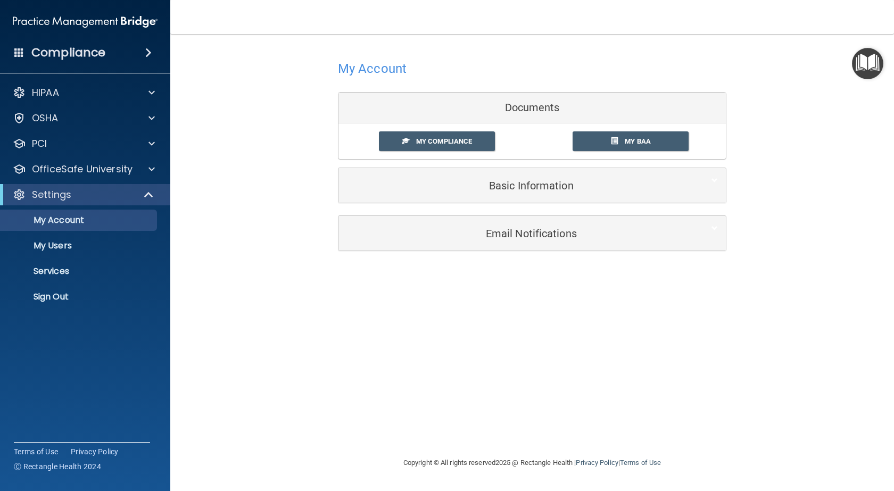
click at [145, 53] on span at bounding box center [148, 52] width 6 height 13
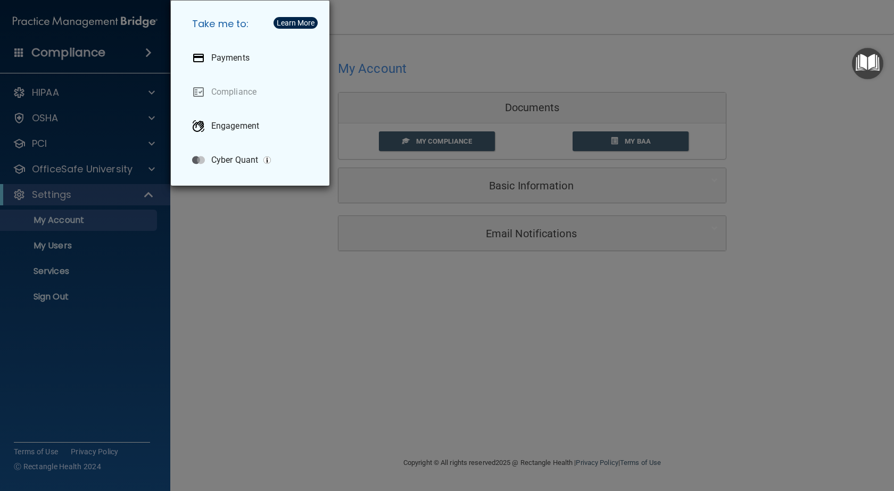
click at [71, 49] on div "Take me to: Payments Compliance Engagement Cyber Quant" at bounding box center [447, 245] width 894 height 491
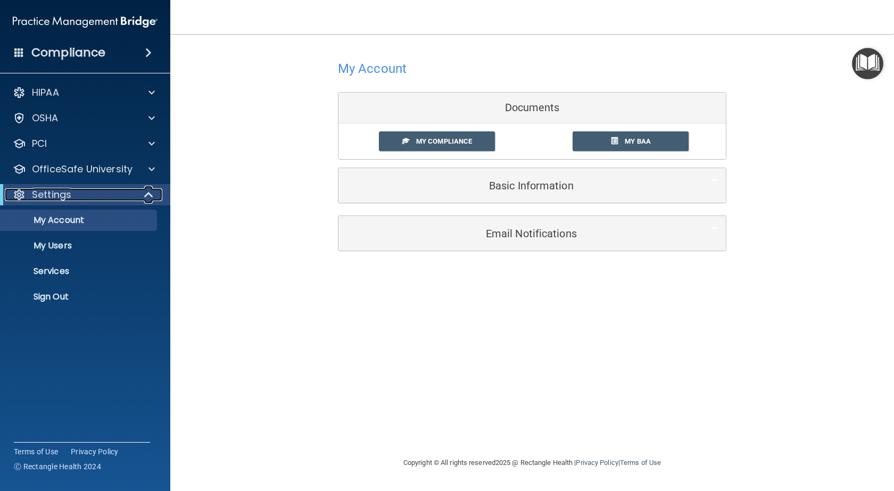
click at [154, 191] on span at bounding box center [149, 194] width 9 height 13
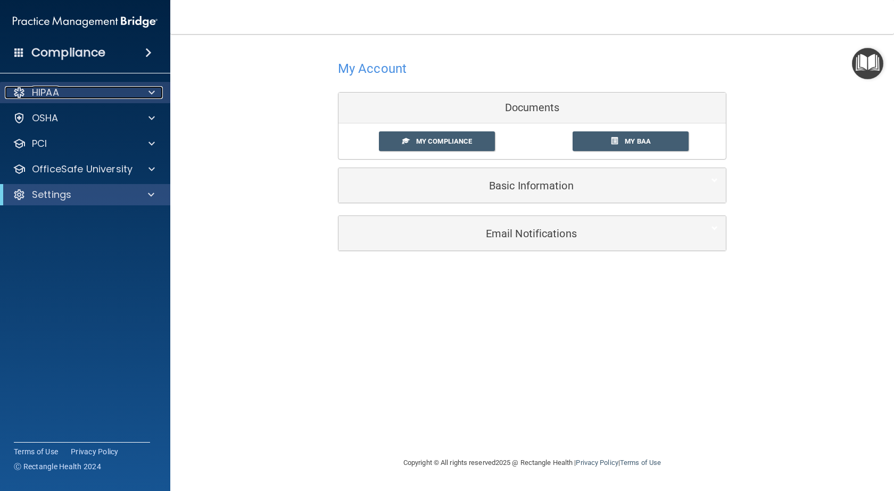
click at [153, 91] on span at bounding box center [152, 92] width 6 height 13
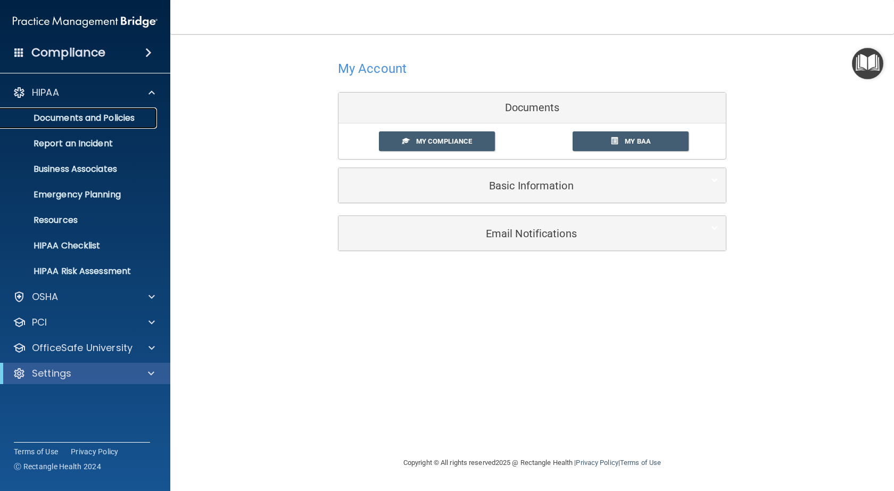
click at [84, 113] on p "Documents and Policies" at bounding box center [79, 118] width 145 height 11
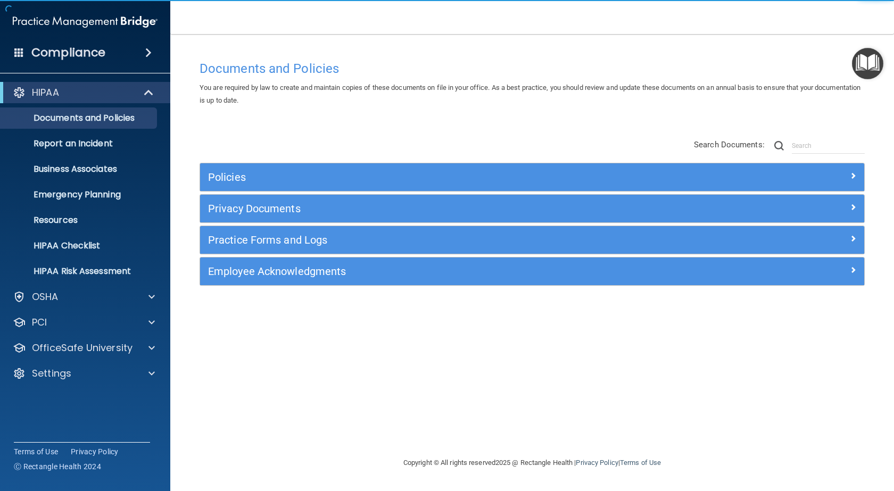
click at [244, 261] on div "Employee Acknowledgments" at bounding box center [532, 272] width 664 height 28
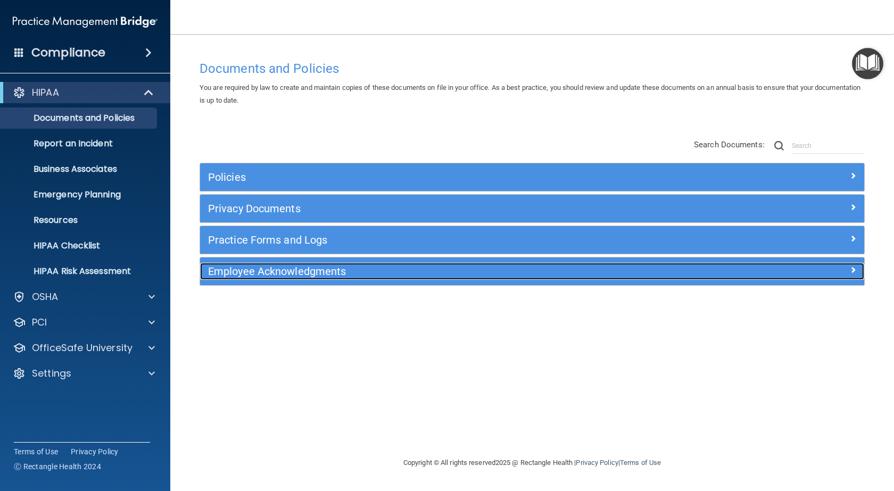
click at [302, 274] on h5 "Employee Acknowledgments" at bounding box center [449, 272] width 482 height 12
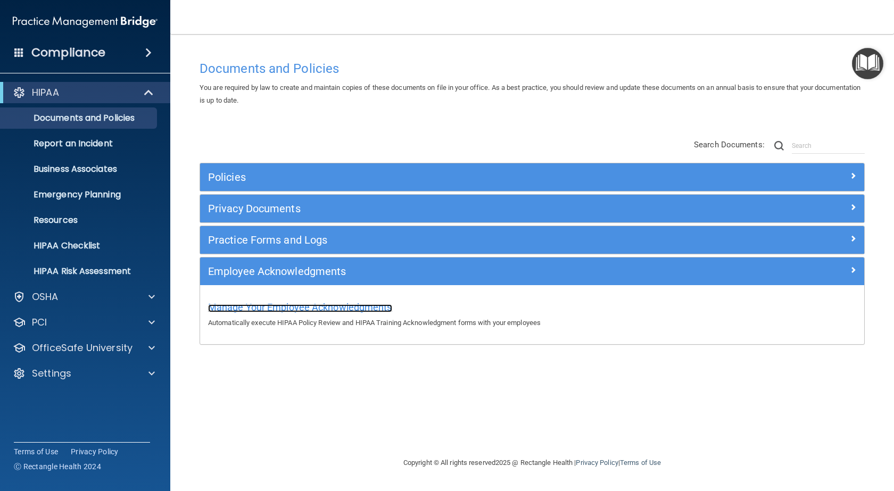
click at [299, 308] on span "Manage Your Employee Acknowledgments" at bounding box center [300, 307] width 184 height 11
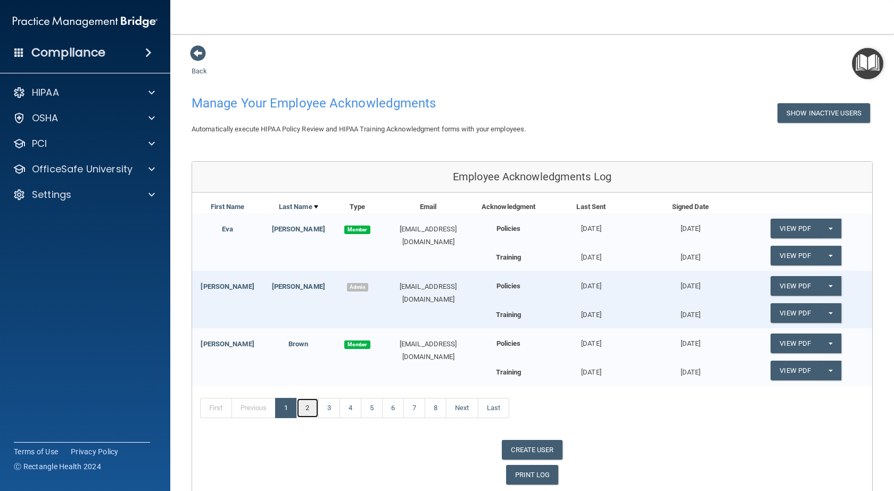
click at [306, 407] on link "2" at bounding box center [308, 408] width 22 height 20
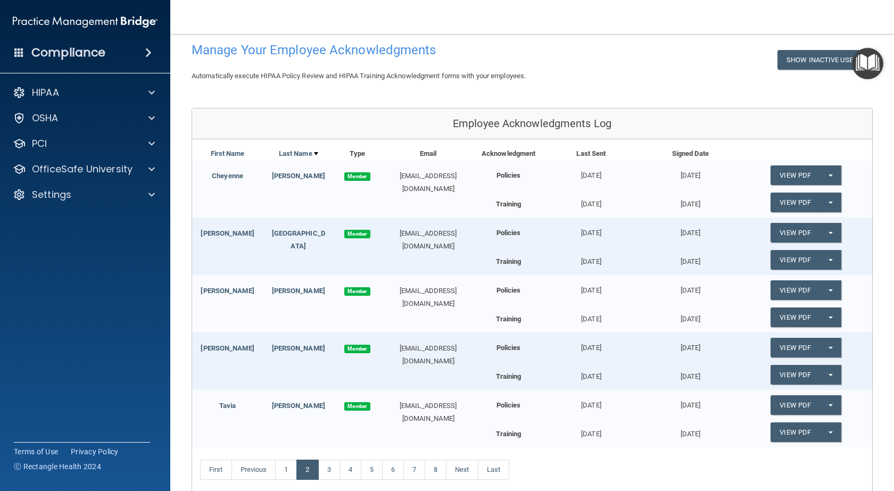
scroll to position [106, 0]
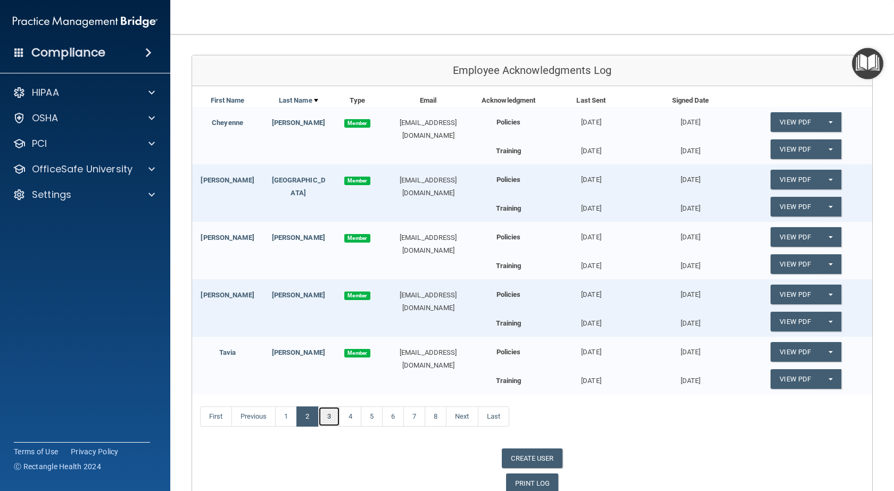
click at [332, 414] on link "3" at bounding box center [329, 417] width 22 height 20
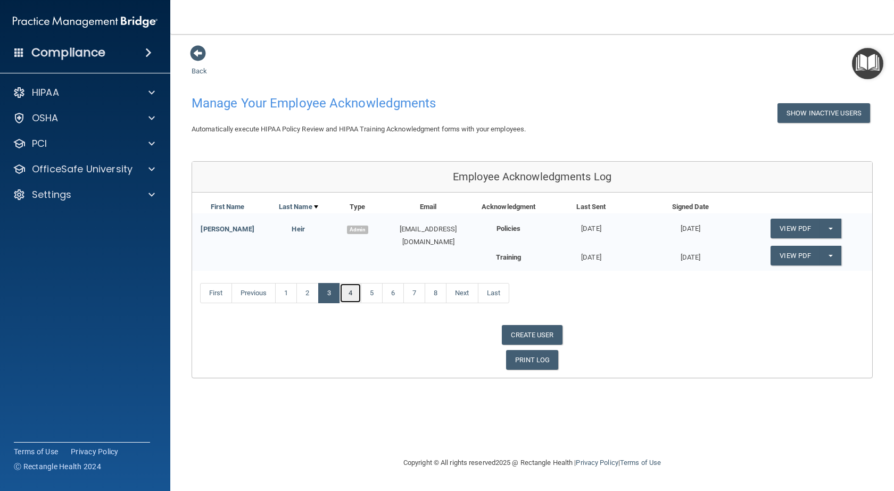
click at [357, 294] on link "4" at bounding box center [351, 293] width 22 height 20
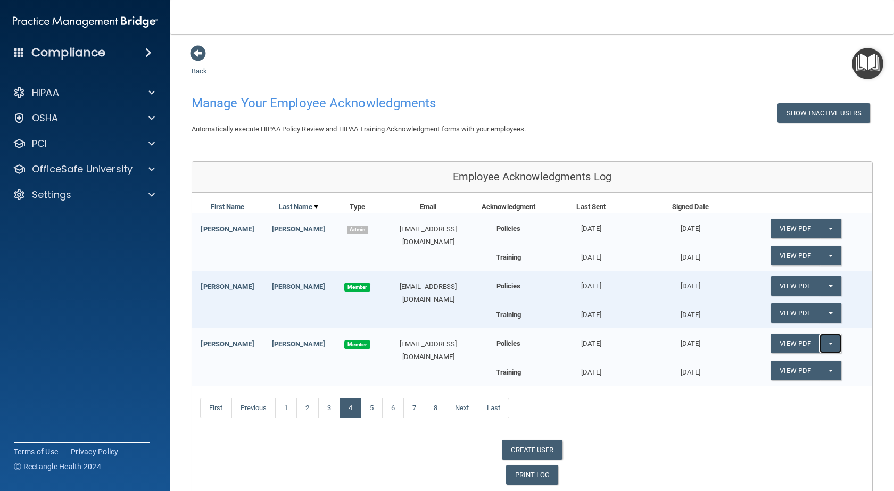
click at [823, 340] on button "Split button!" at bounding box center [831, 344] width 22 height 20
click at [811, 367] on link "Update Acknowledgment" at bounding box center [820, 365] width 98 height 16
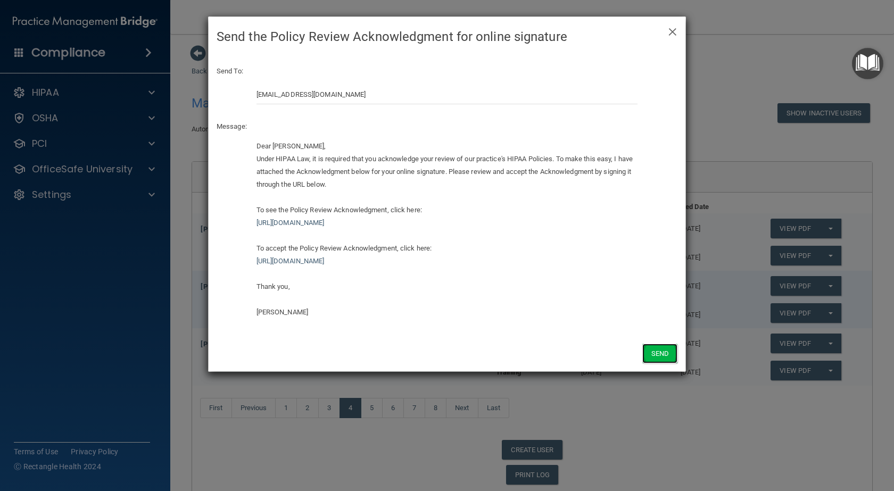
click at [671, 351] on button "Send" at bounding box center [660, 354] width 35 height 20
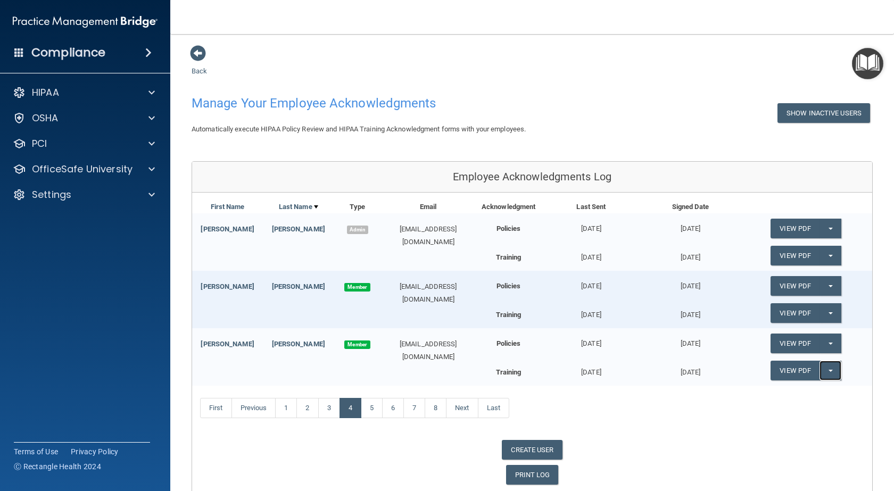
click at [825, 368] on button "Split button!" at bounding box center [831, 371] width 22 height 20
click at [812, 393] on link "Update Acknowledgment" at bounding box center [820, 392] width 98 height 16
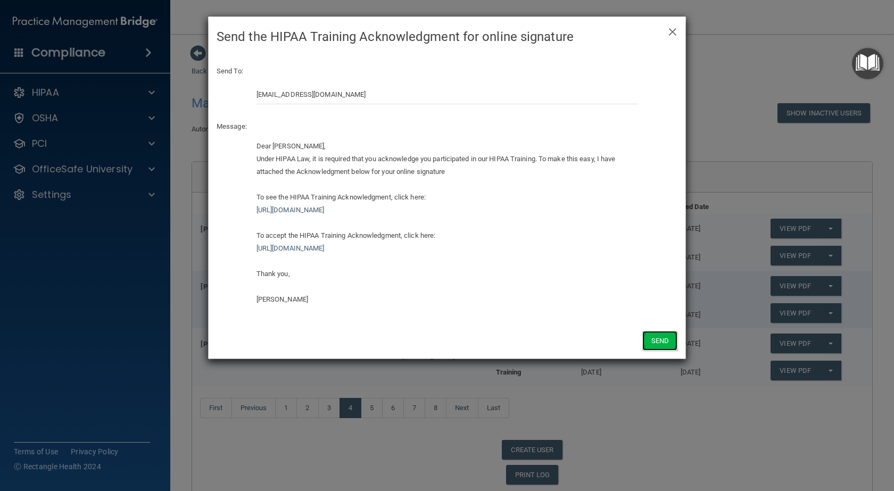
click at [664, 341] on button "Send" at bounding box center [660, 341] width 35 height 20
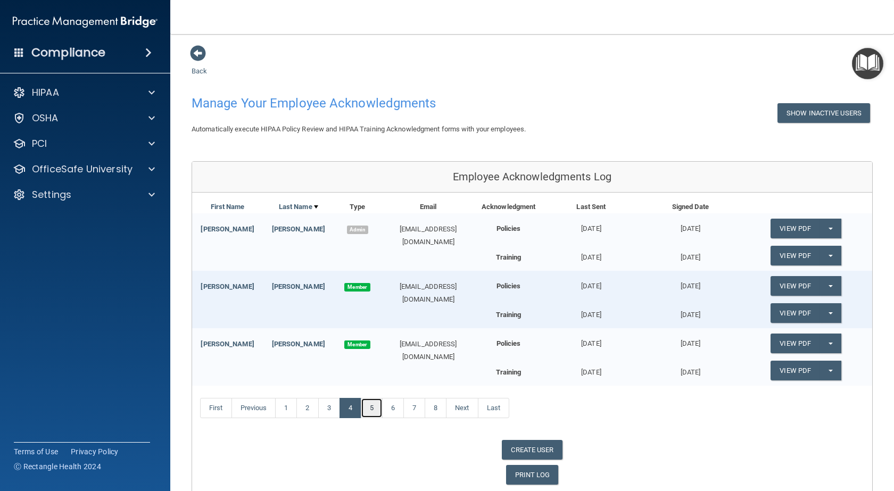
click at [374, 409] on link "5" at bounding box center [372, 408] width 22 height 20
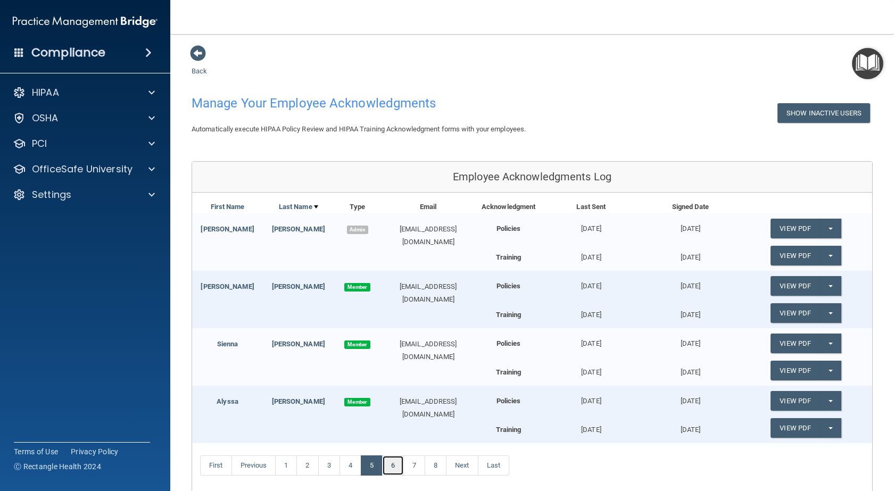
click at [400, 466] on link "6" at bounding box center [393, 466] width 22 height 20
click at [417, 467] on link "7" at bounding box center [415, 466] width 22 height 20
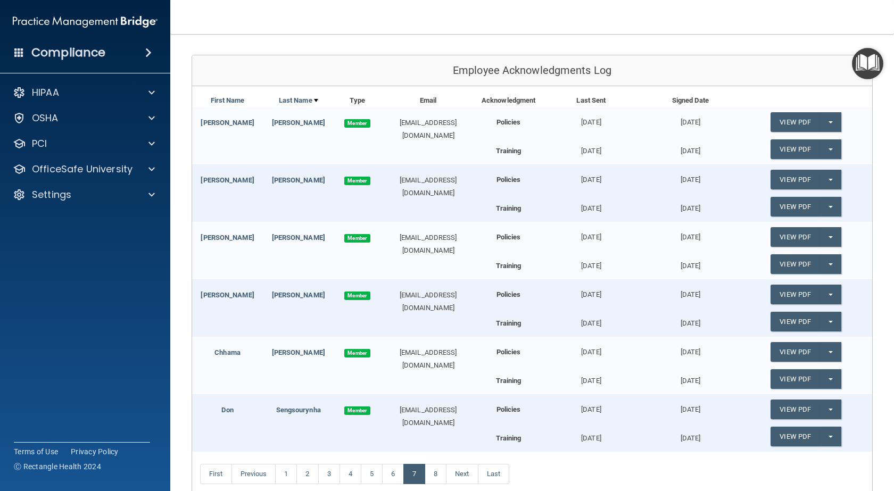
scroll to position [160, 0]
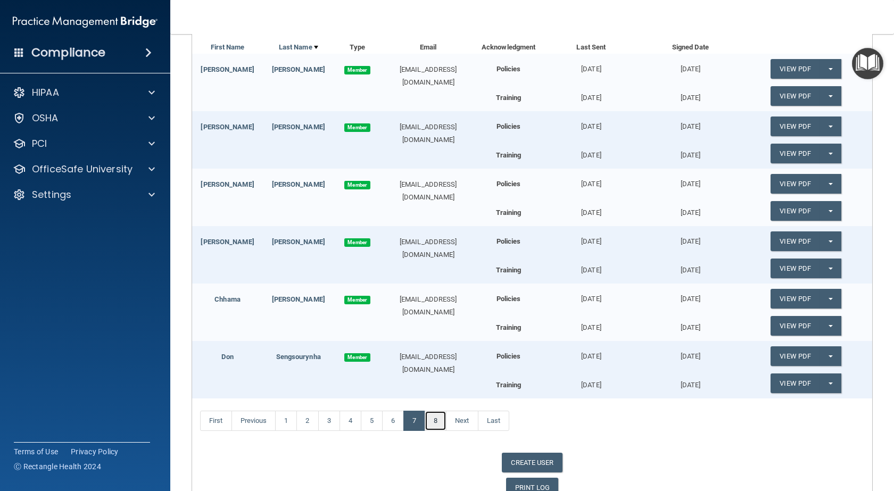
click at [438, 422] on link "8" at bounding box center [436, 421] width 22 height 20
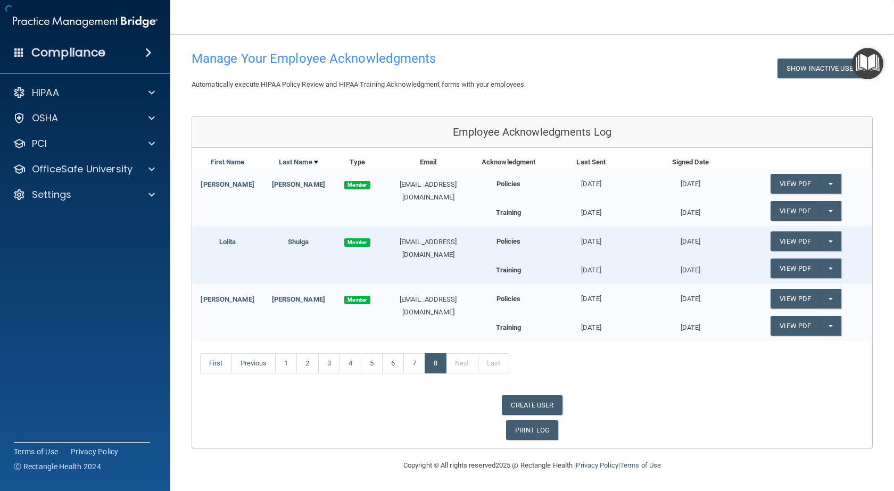
scroll to position [45, 0]
click at [73, 194] on div "Settings" at bounding box center [71, 194] width 132 height 13
click at [67, 245] on p "My Users" at bounding box center [79, 246] width 145 height 11
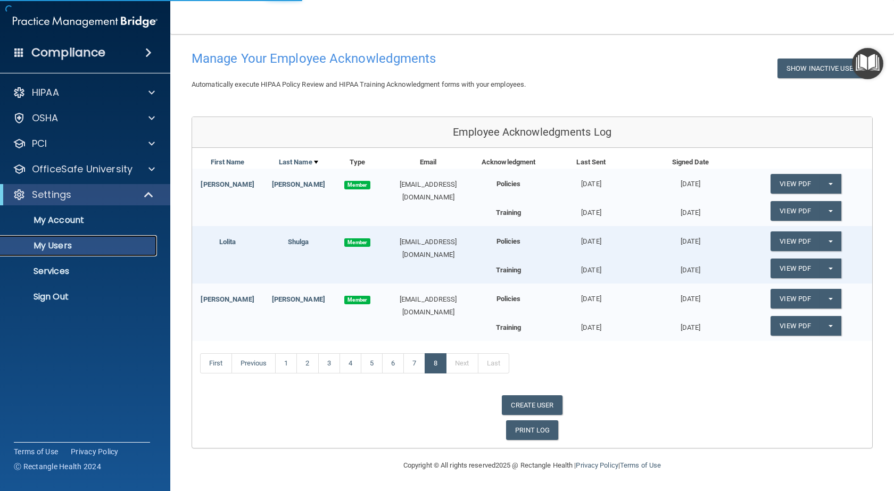
scroll to position [390, 0]
select select "20"
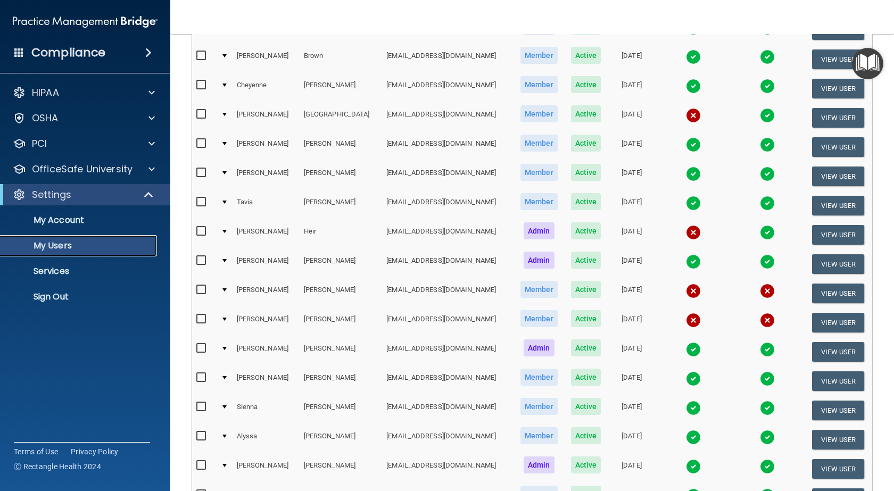
scroll to position [230, 0]
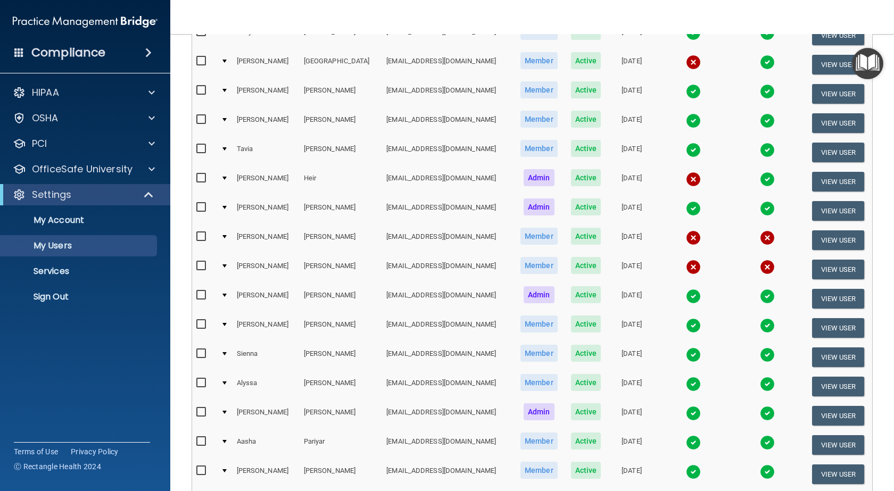
click at [202, 355] on input "checkbox" at bounding box center [202, 354] width 12 height 9
checkbox input "true"
click at [839, 358] on button "View User" at bounding box center [838, 358] width 53 height 20
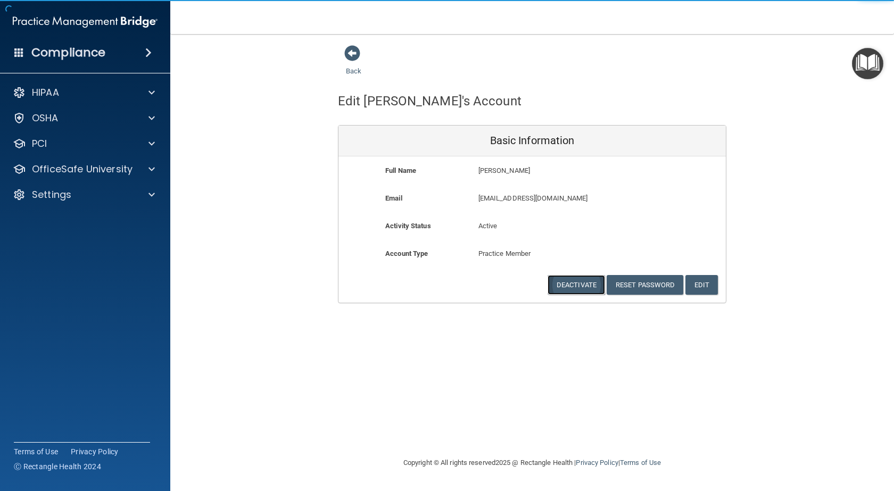
click at [571, 291] on button "Deactivate" at bounding box center [576, 285] width 57 height 20
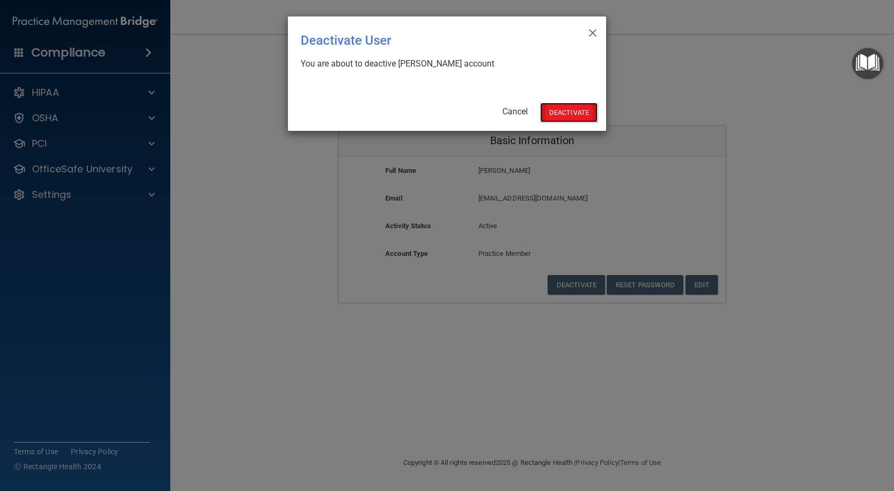
click at [567, 116] on button "Deactivate" at bounding box center [568, 113] width 57 height 20
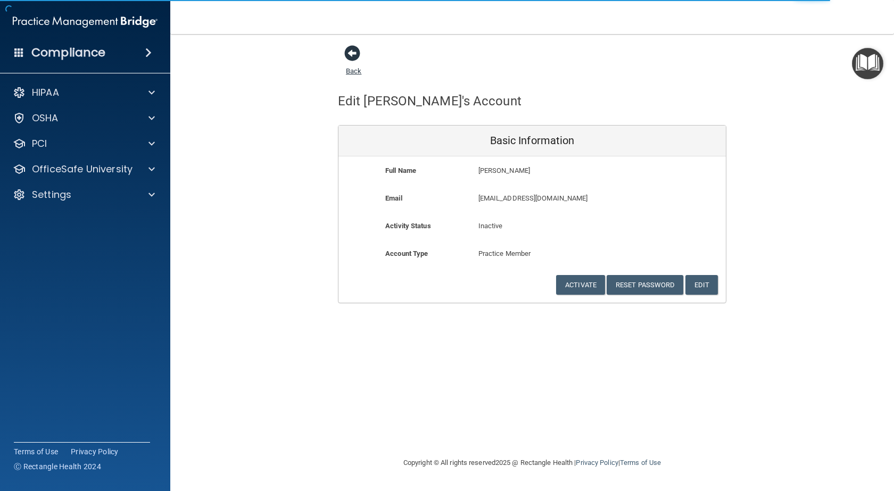
click at [352, 52] on span at bounding box center [352, 53] width 16 height 16
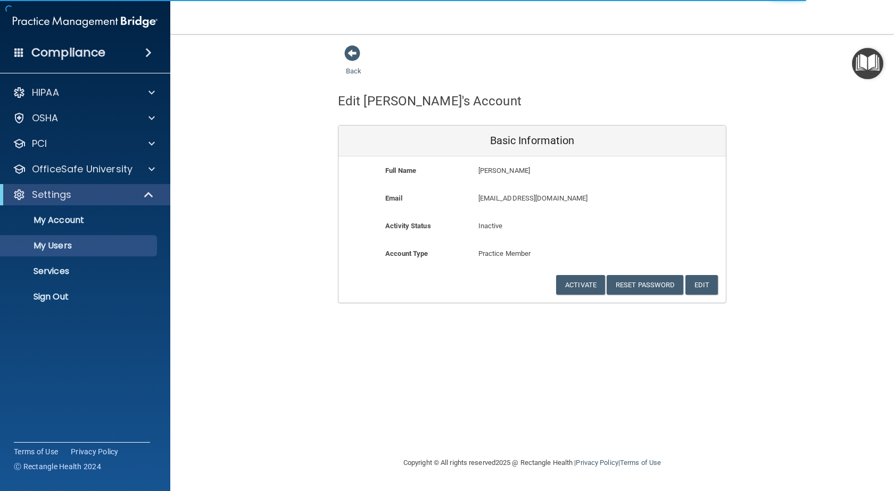
select select "20"
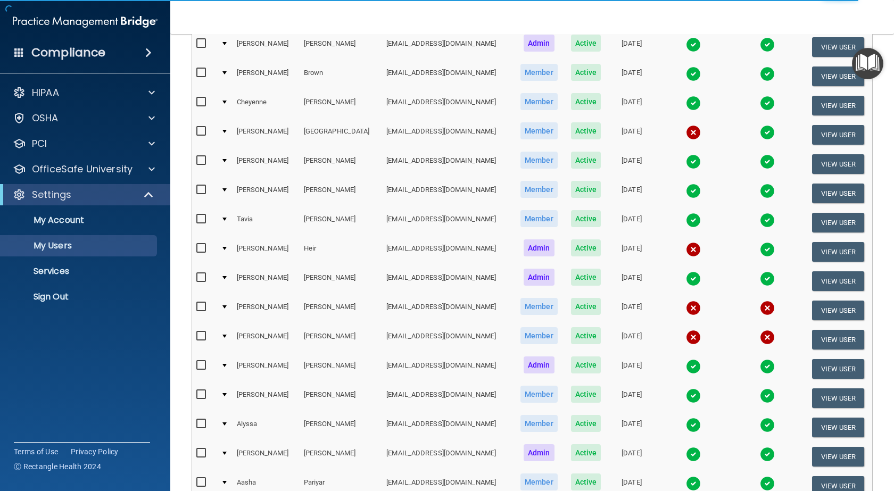
scroll to position [266, 0]
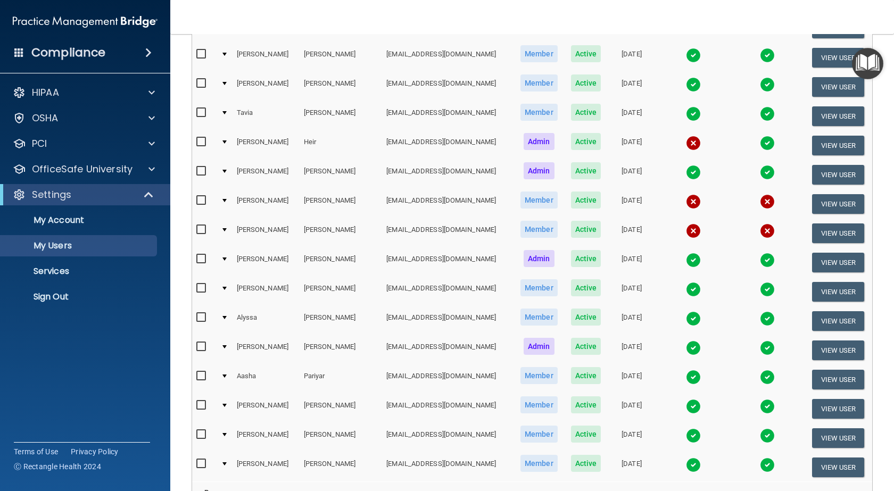
click at [202, 346] on input "checkbox" at bounding box center [202, 347] width 12 height 9
checkbox input "true"
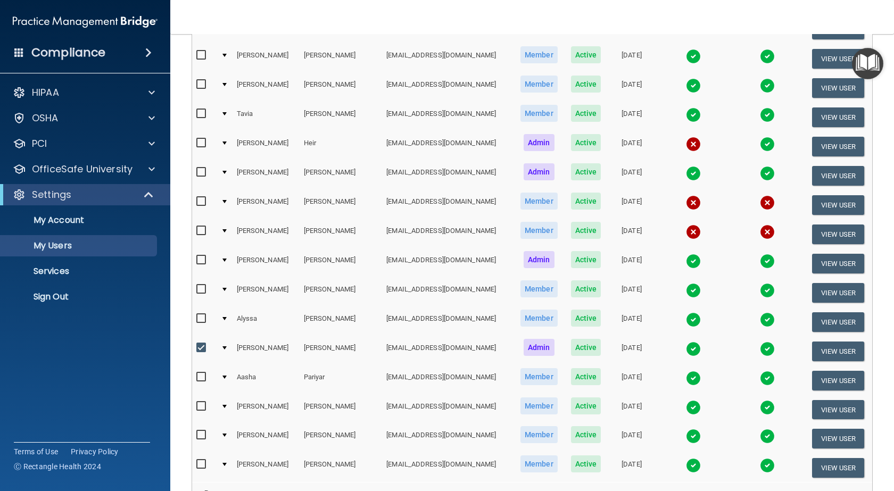
scroll to position [267, 0]
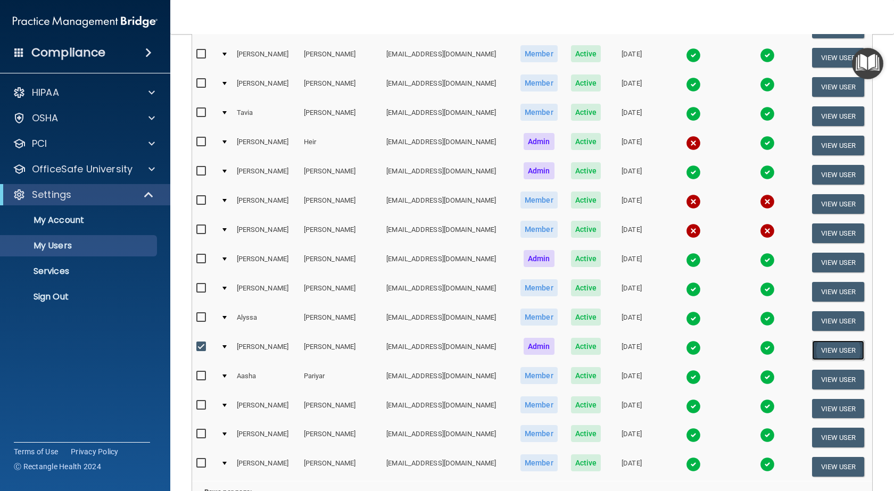
click at [831, 345] on button "View User" at bounding box center [838, 351] width 53 height 20
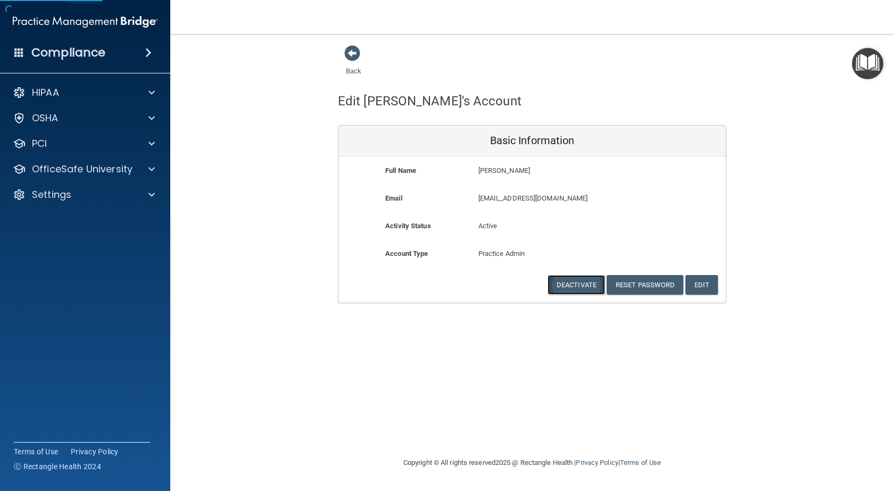
click at [579, 284] on button "Deactivate" at bounding box center [576, 285] width 57 height 20
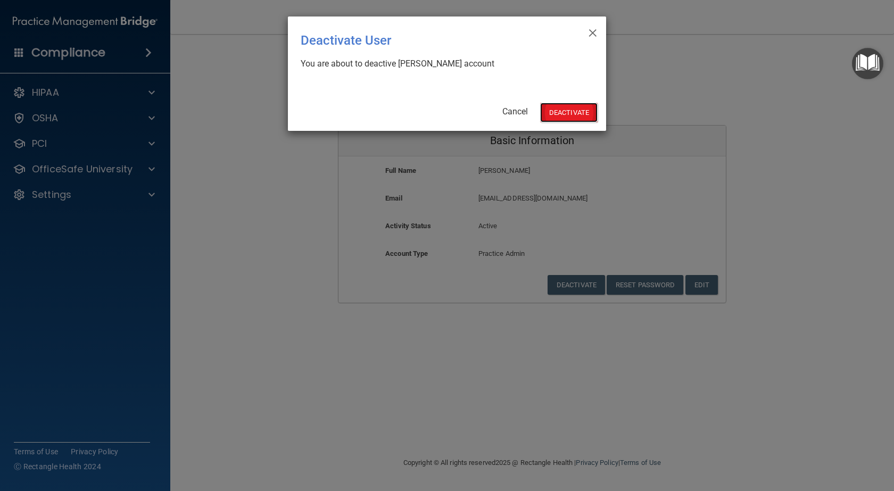
click at [580, 117] on button "Deactivate" at bounding box center [568, 113] width 57 height 20
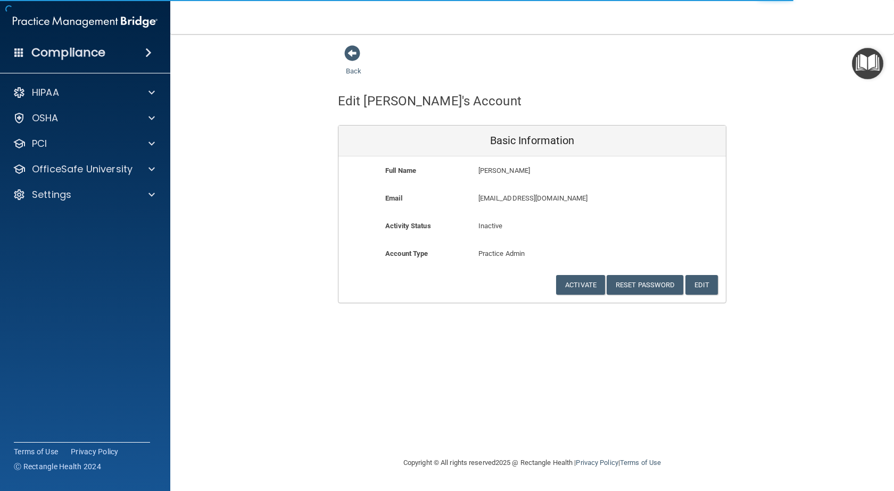
drag, startPoint x: 351, startPoint y: 53, endPoint x: 344, endPoint y: 50, distance: 7.9
click at [352, 51] on span at bounding box center [352, 53] width 16 height 16
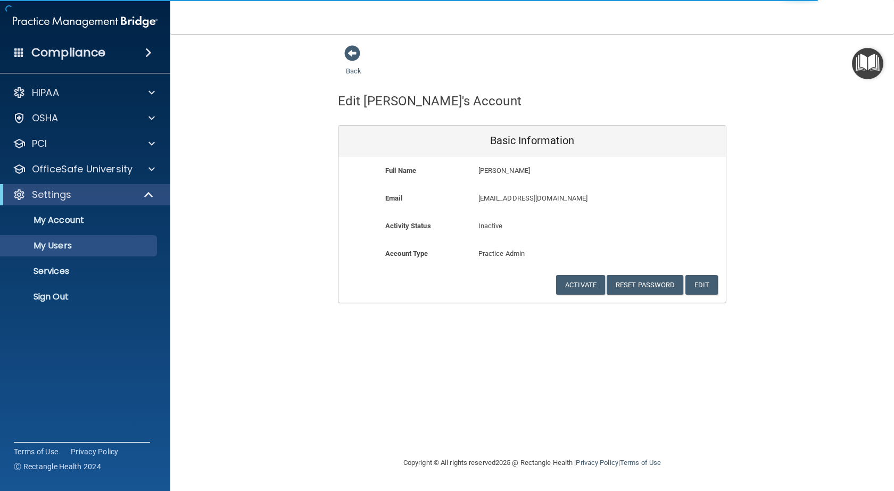
select select "20"
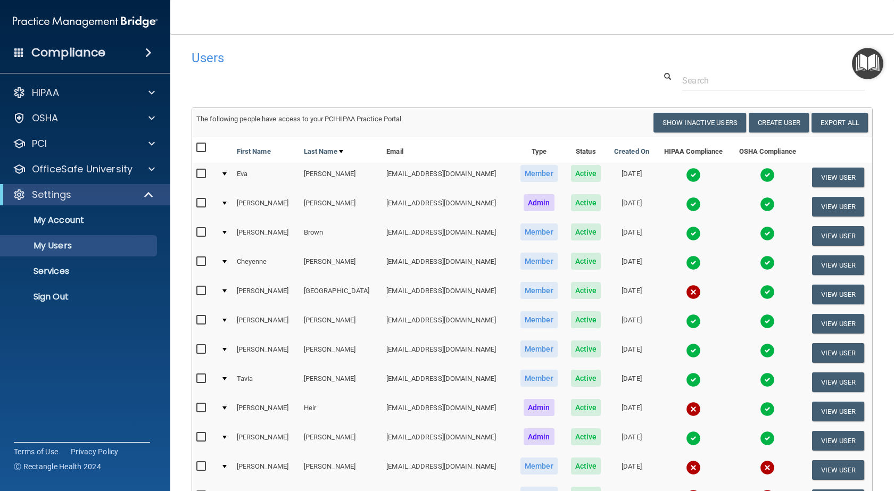
scroll to position [106, 0]
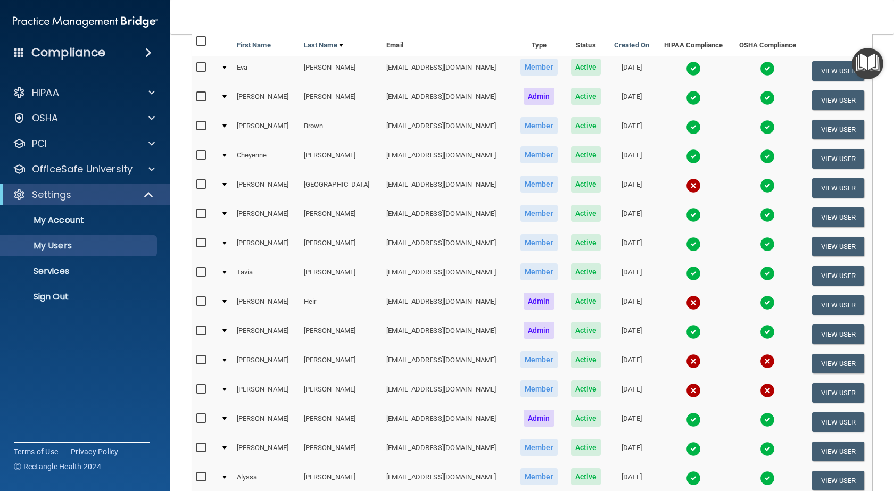
click at [686, 361] on img at bounding box center [693, 361] width 15 height 15
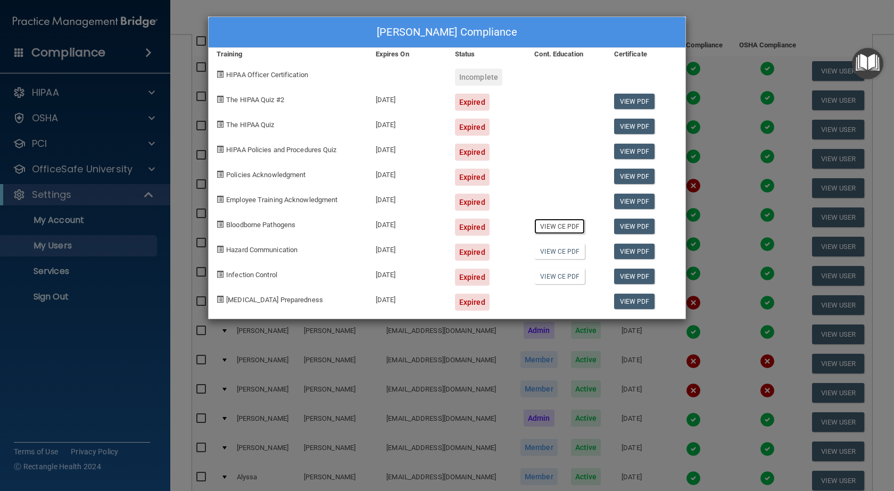
click at [563, 229] on link "View CE PDF" at bounding box center [560, 226] width 51 height 15
click at [714, 10] on div "Ivonne Lopez's Compliance Training Expires On Status Cont. Education Certificat…" at bounding box center [447, 245] width 894 height 491
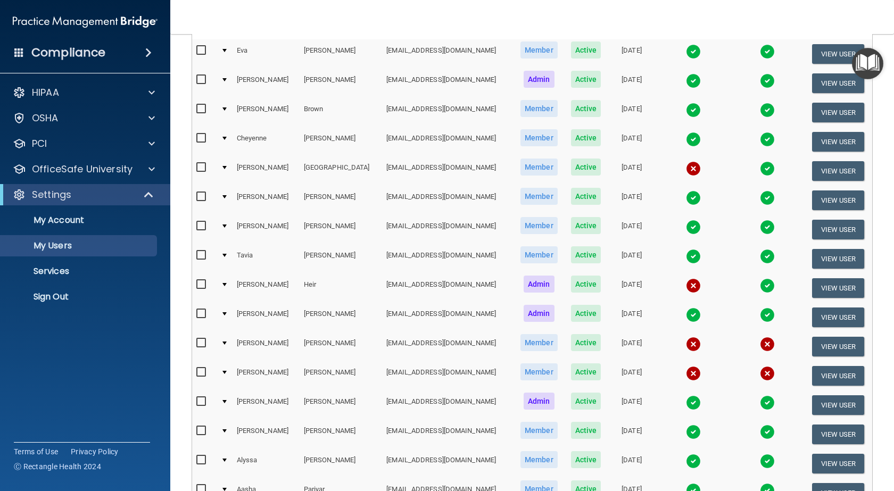
scroll to position [70, 0]
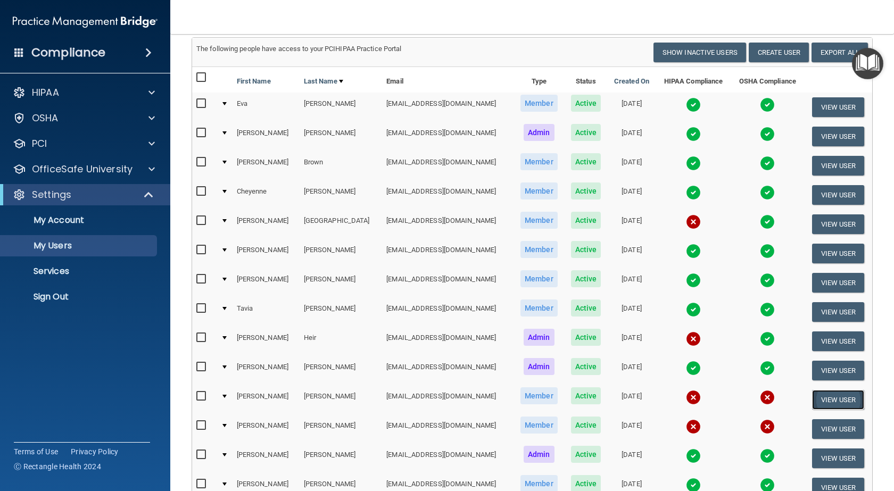
click at [824, 396] on button "View User" at bounding box center [838, 400] width 53 height 20
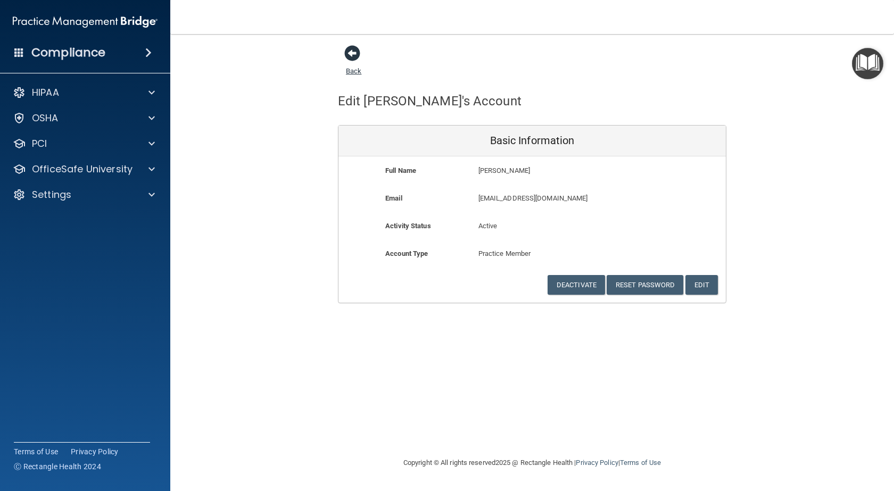
click at [352, 52] on span at bounding box center [352, 53] width 16 height 16
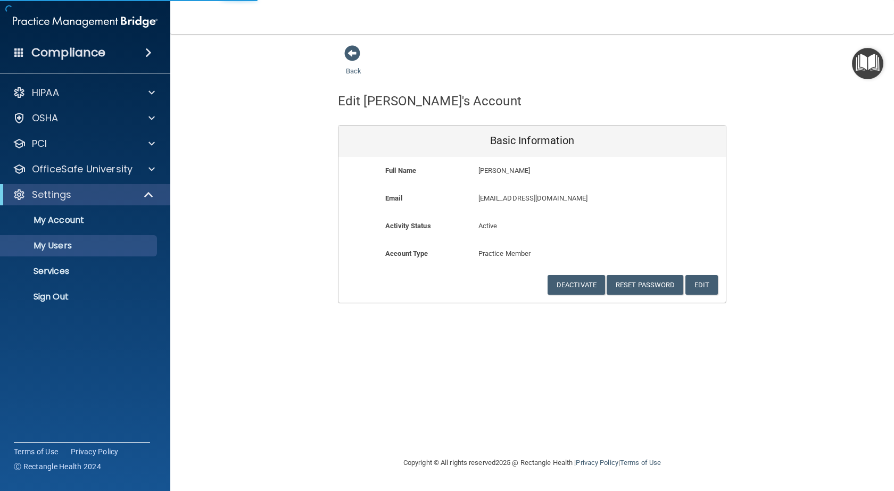
select select "20"
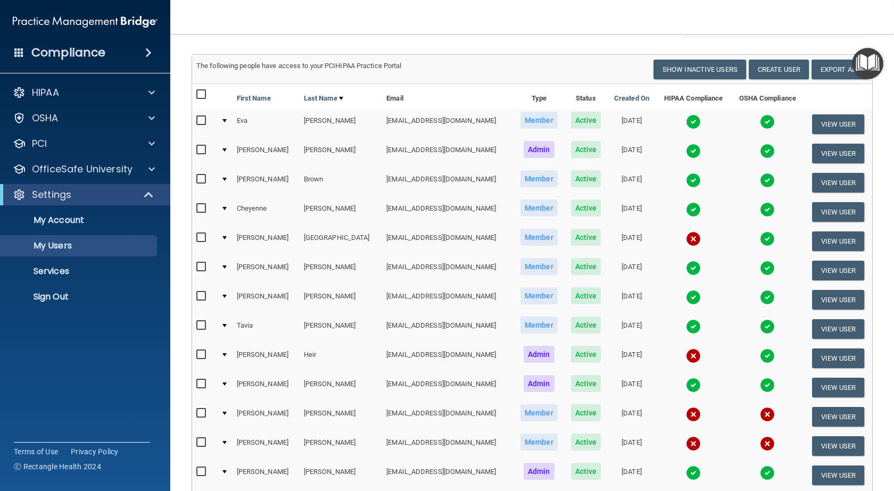
scroll to position [106, 0]
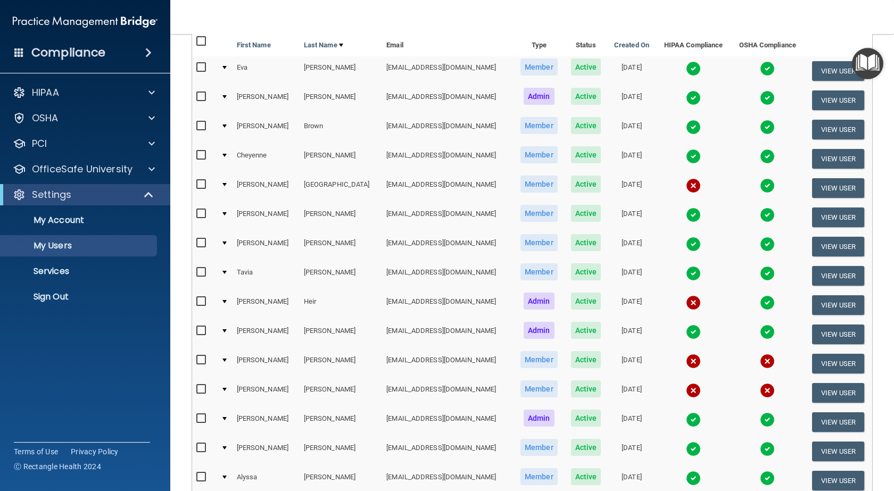
click at [686, 361] on img at bounding box center [693, 361] width 15 height 15
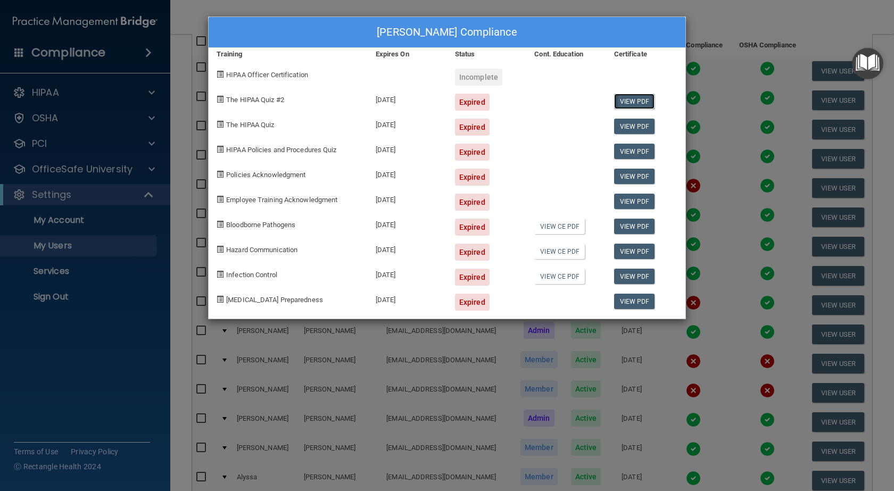
click at [638, 102] on link "View PDF" at bounding box center [634, 101] width 41 height 15
click at [107, 316] on div "Ivonne Lopez's Compliance Training Expires On Status Cont. Education Certificat…" at bounding box center [447, 245] width 894 height 491
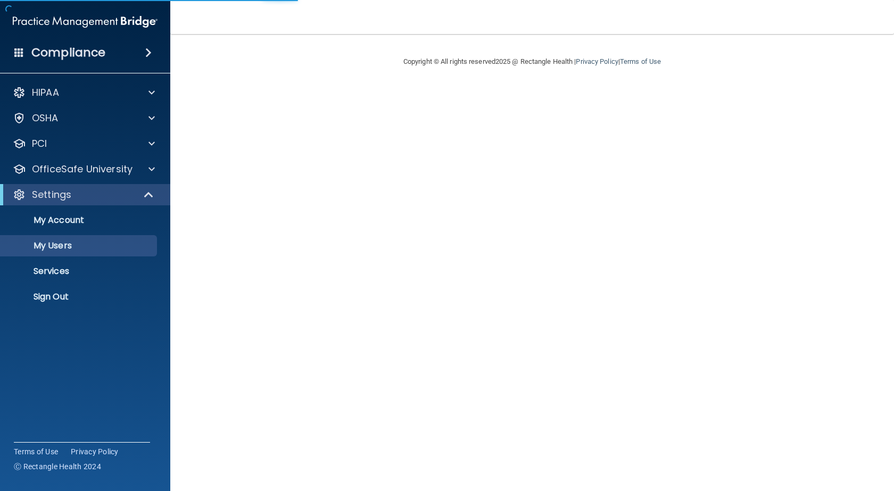
select select "20"
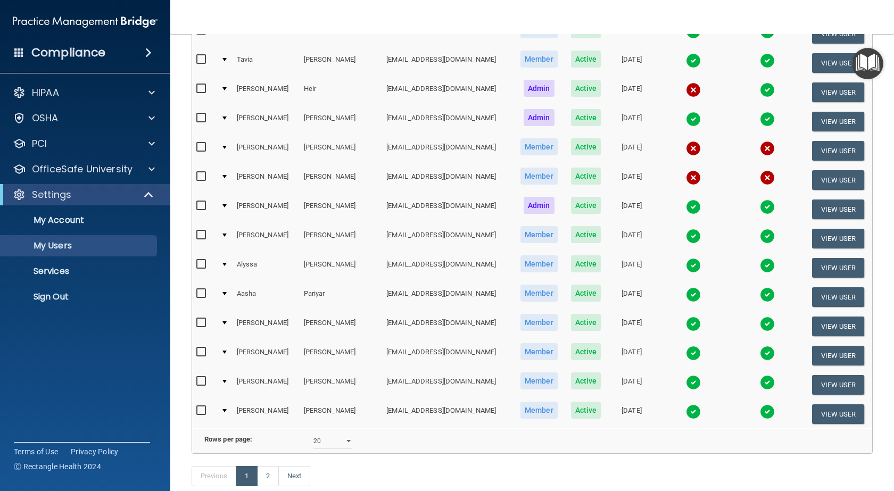
scroll to position [390, 0]
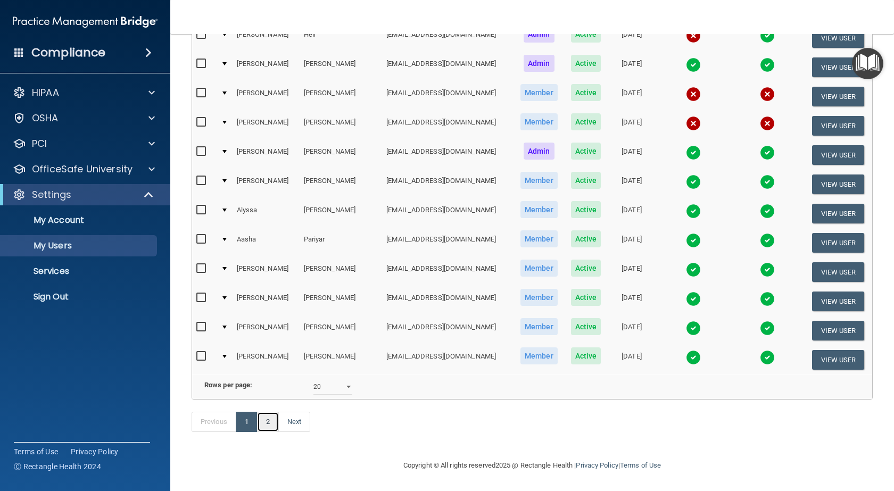
click at [267, 423] on link "2" at bounding box center [268, 422] width 22 height 20
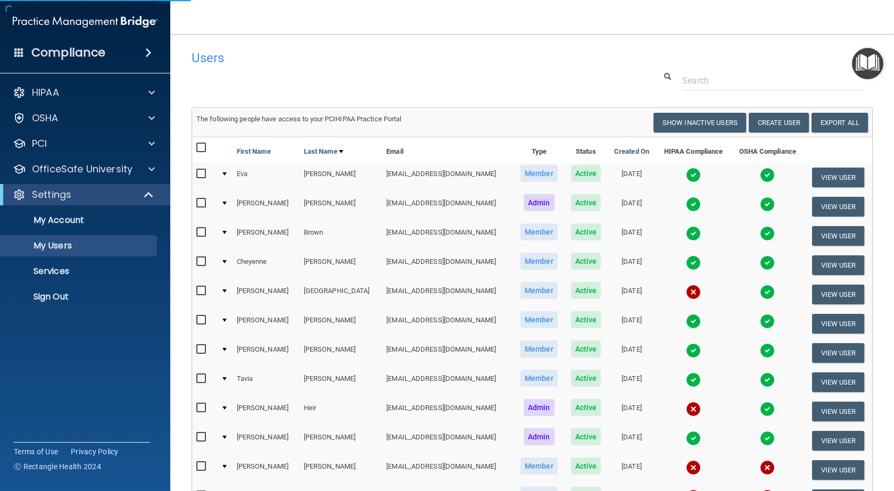
select select "20"
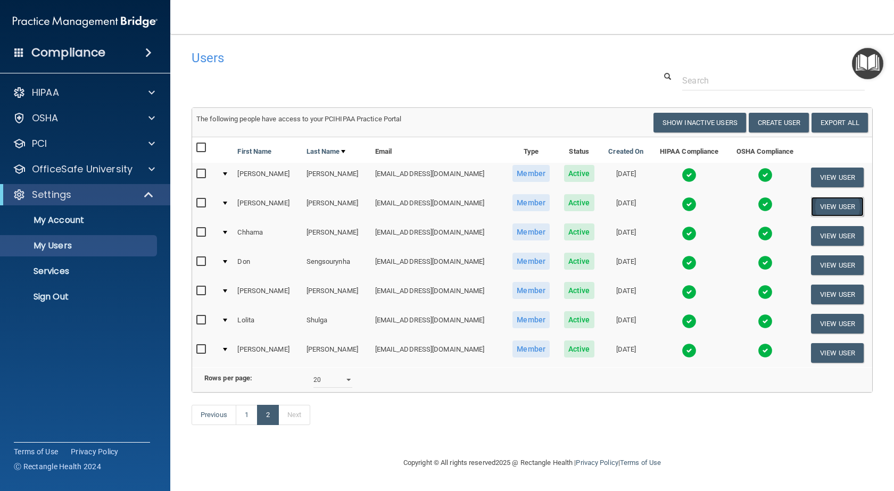
click at [826, 207] on button "View User" at bounding box center [837, 207] width 53 height 20
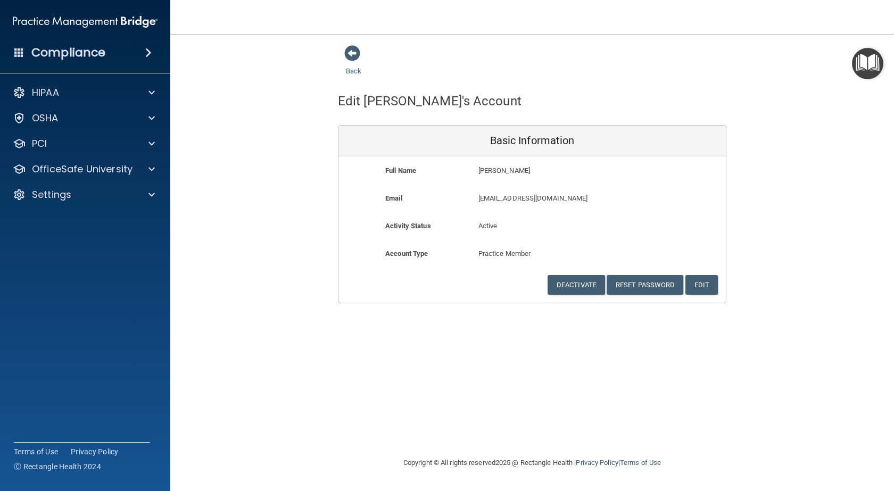
click at [355, 55] on span at bounding box center [352, 53] width 16 height 16
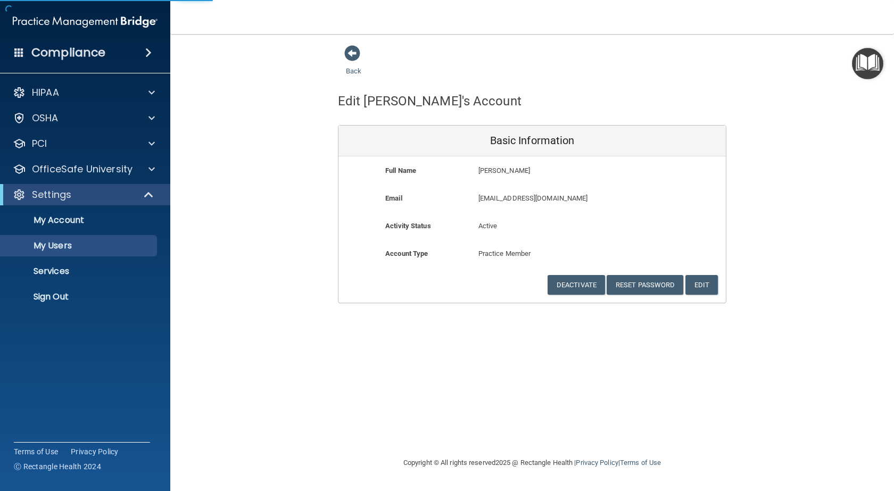
select select "20"
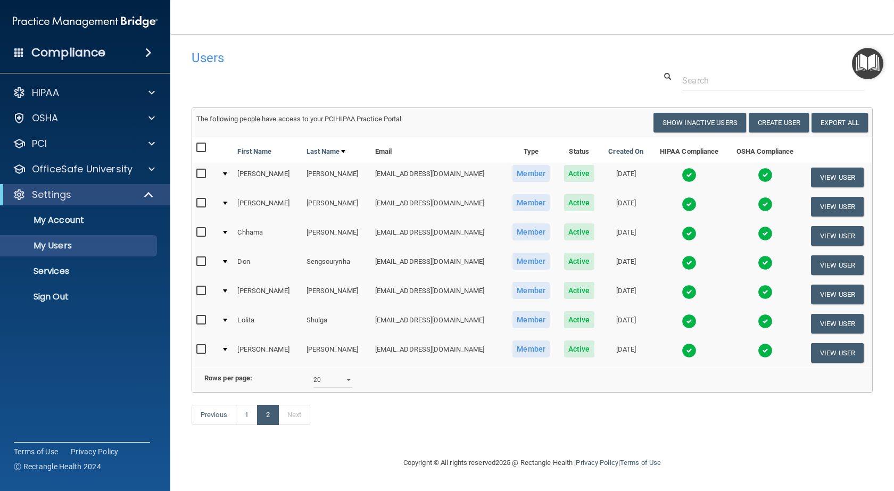
click at [684, 203] on img at bounding box center [689, 204] width 15 height 15
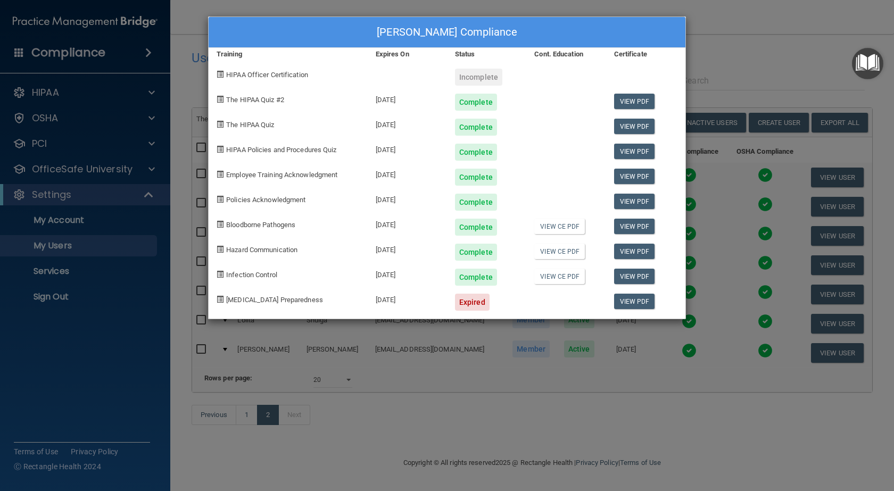
click at [348, 446] on div "[PERSON_NAME] Compliance Training Expires On Status Cont. Education Certificate…" at bounding box center [447, 245] width 894 height 491
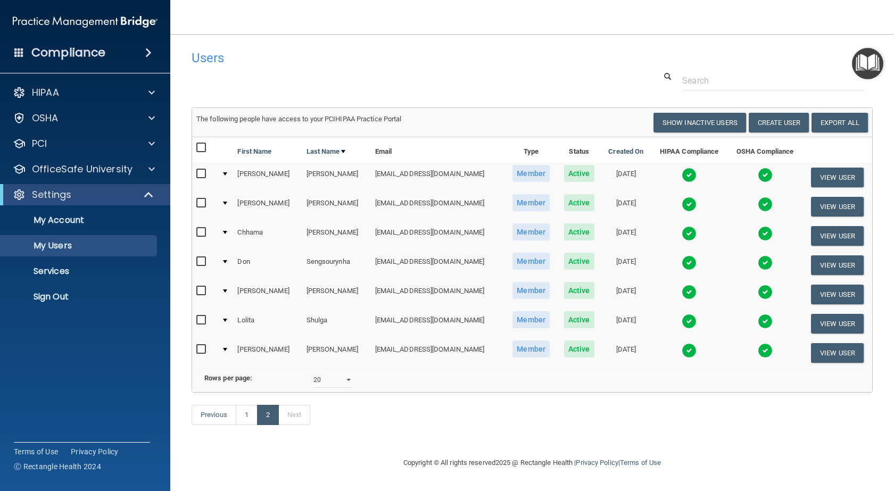
click at [761, 203] on img at bounding box center [765, 204] width 15 height 15
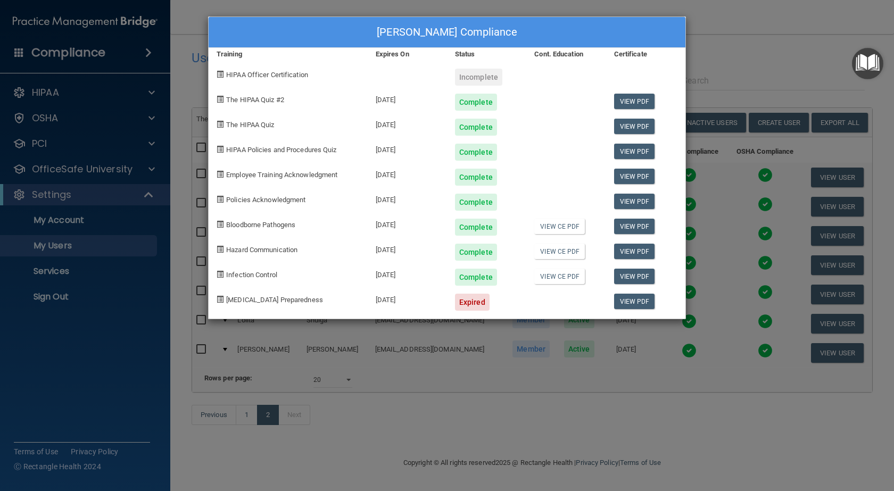
click at [765, 42] on div "[PERSON_NAME] Compliance Training Expires On Status Cont. Education Certificate…" at bounding box center [447, 245] width 894 height 491
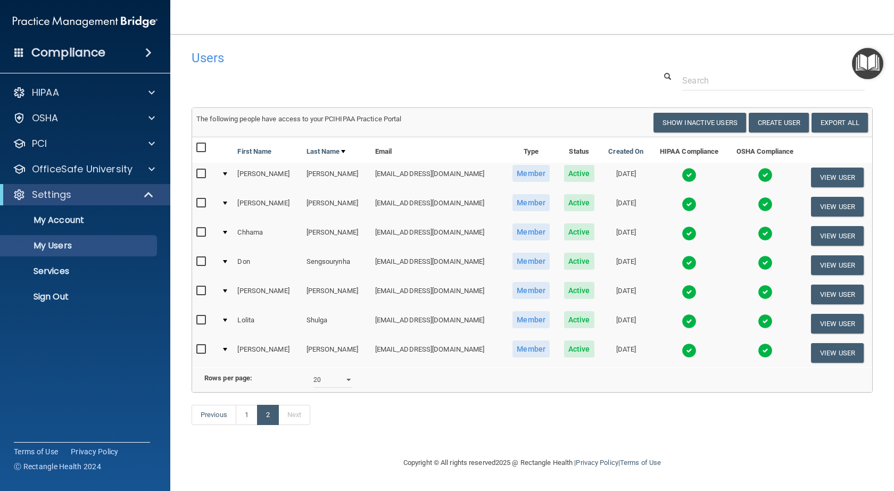
click at [685, 174] on img at bounding box center [689, 175] width 15 height 15
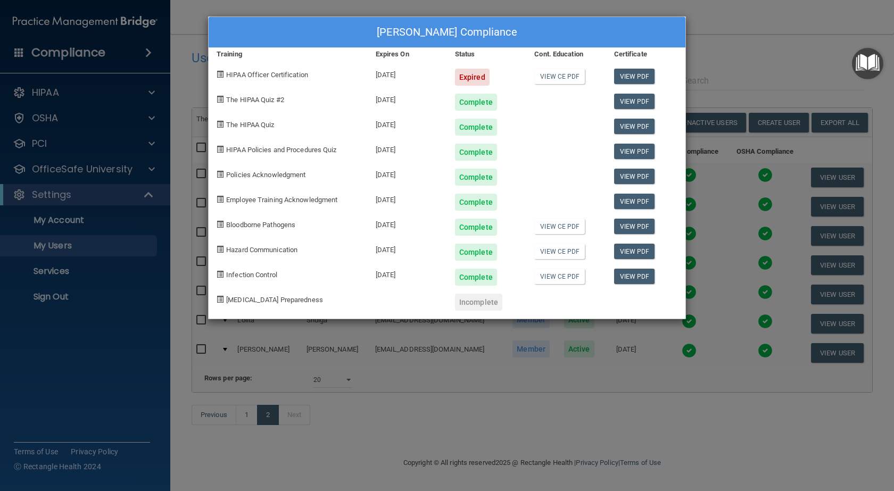
click at [719, 56] on div "[PERSON_NAME] Compliance Training Expires On Status Cont. Education Certificate…" at bounding box center [447, 245] width 894 height 491
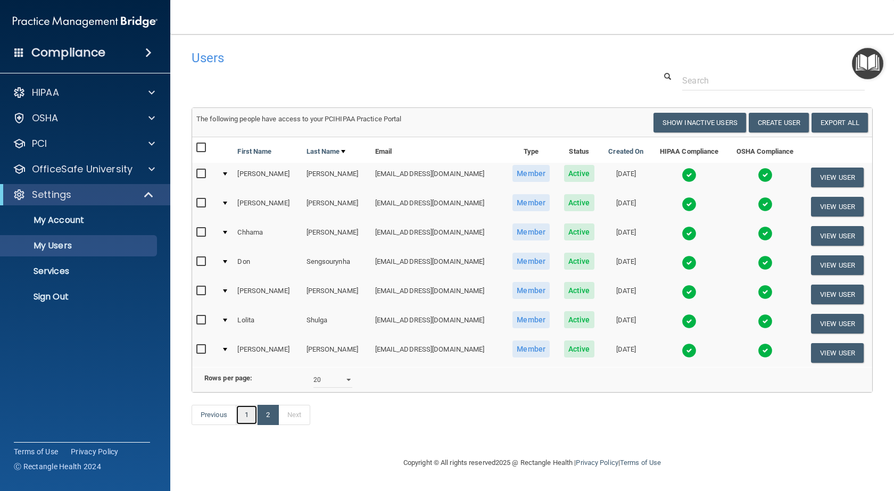
click at [251, 425] on link "1" at bounding box center [247, 415] width 22 height 20
select select "20"
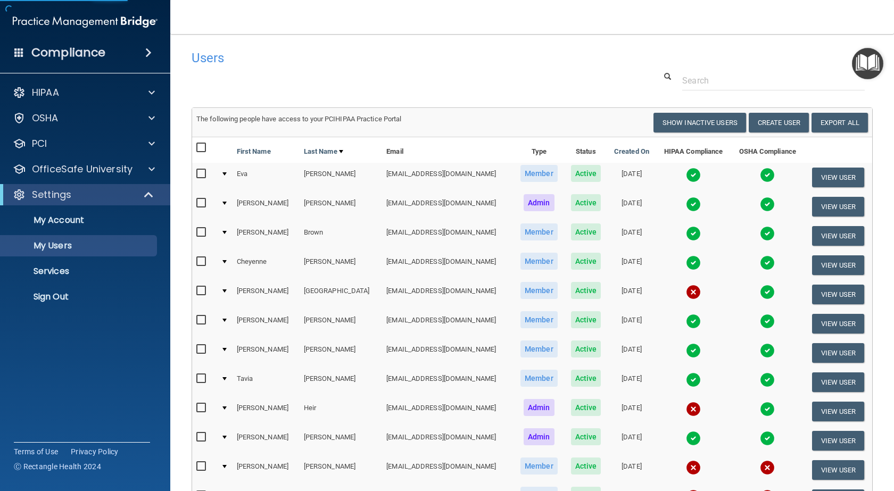
scroll to position [106, 0]
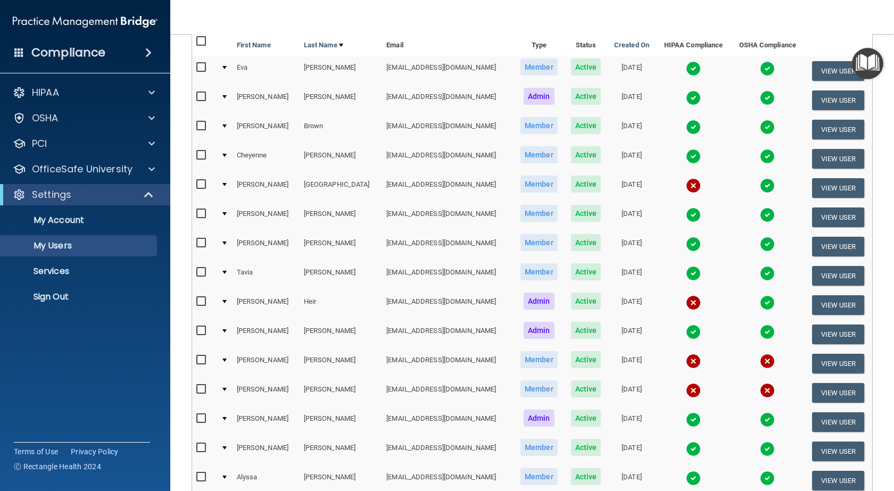
click at [686, 362] on img at bounding box center [693, 361] width 15 height 15
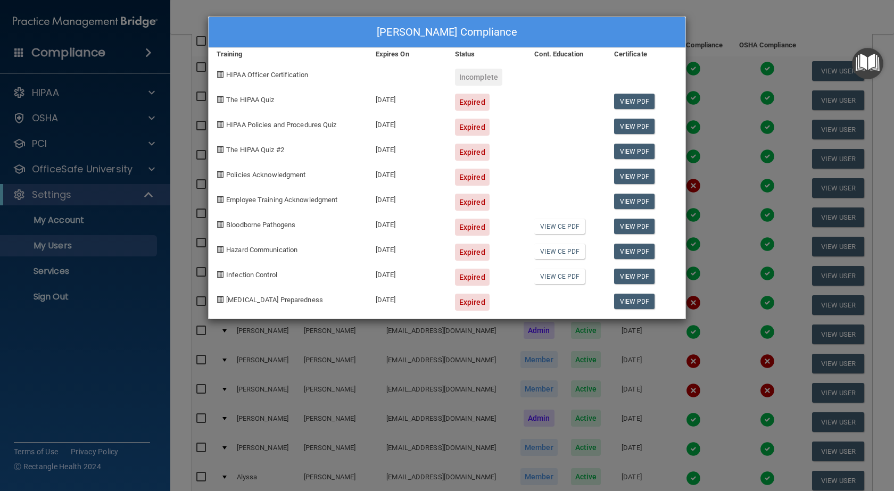
click at [726, 157] on div "[PERSON_NAME] Compliance Training Expires On Status Cont. Education Certificate…" at bounding box center [447, 245] width 894 height 491
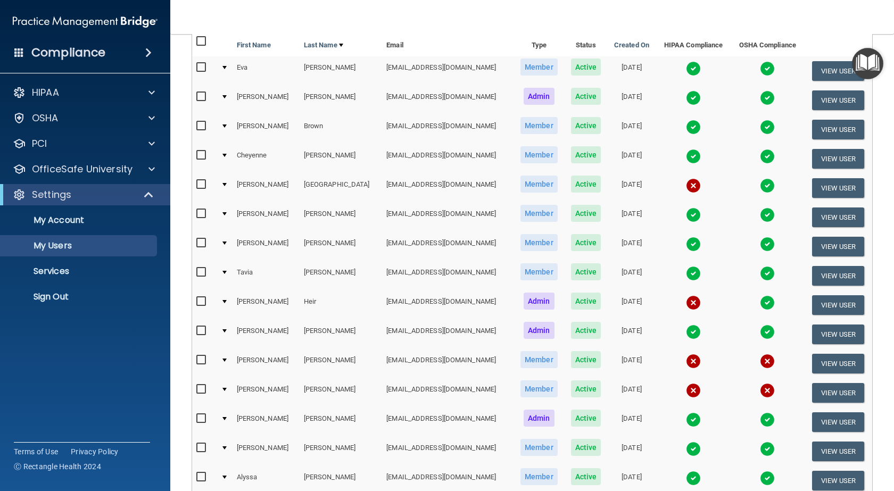
scroll to position [0, 0]
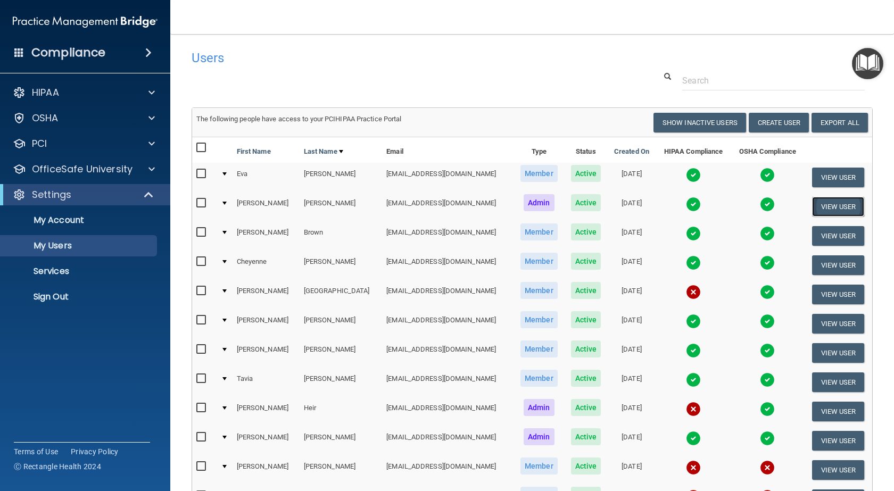
click at [828, 209] on button "View User" at bounding box center [838, 207] width 53 height 20
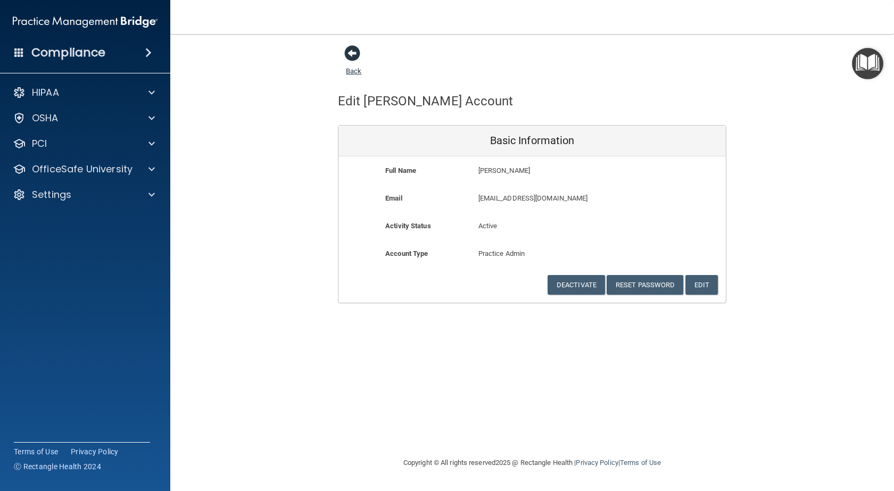
click at [352, 51] on span at bounding box center [352, 53] width 16 height 16
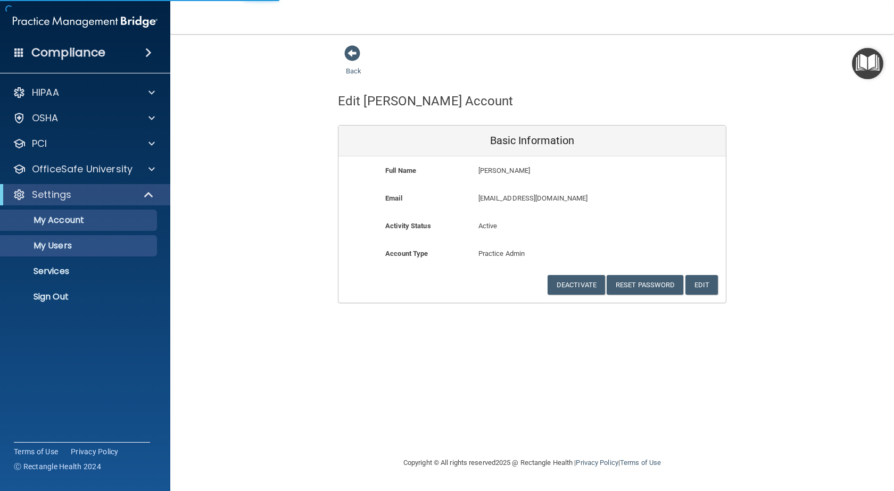
select select "20"
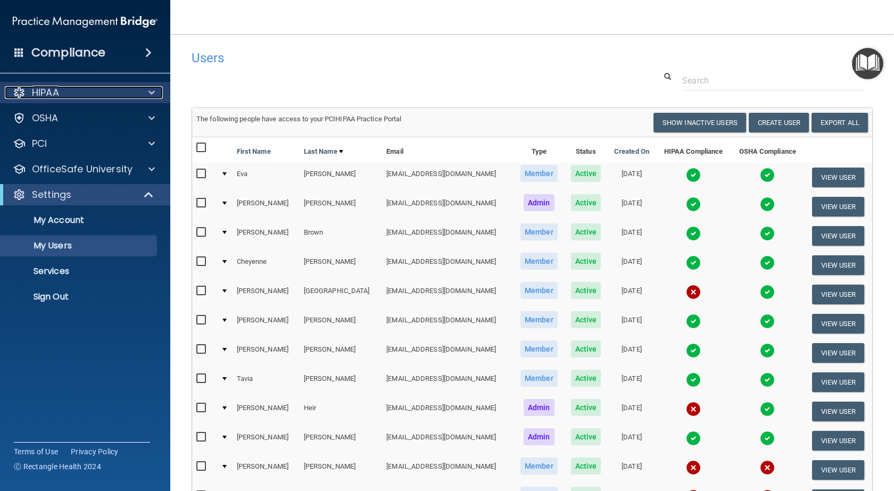
click at [76, 96] on div "HIPAA" at bounding box center [71, 92] width 132 height 13
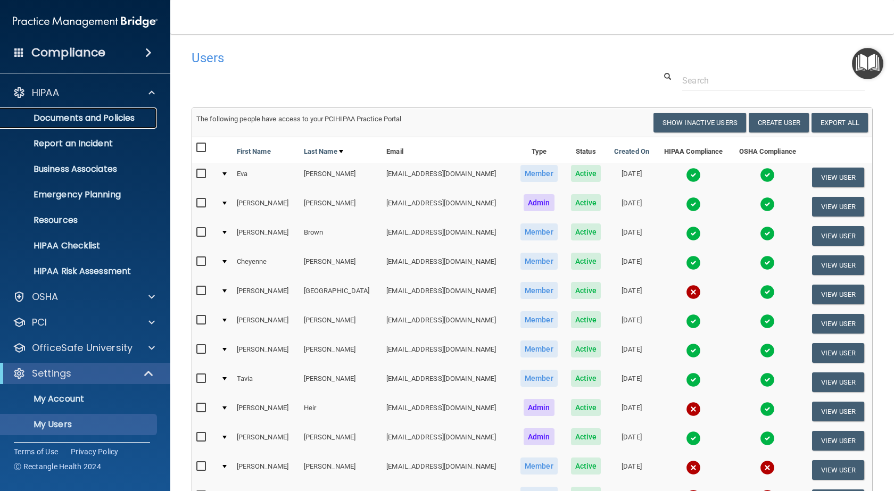
click at [88, 120] on p "Documents and Policies" at bounding box center [79, 118] width 145 height 11
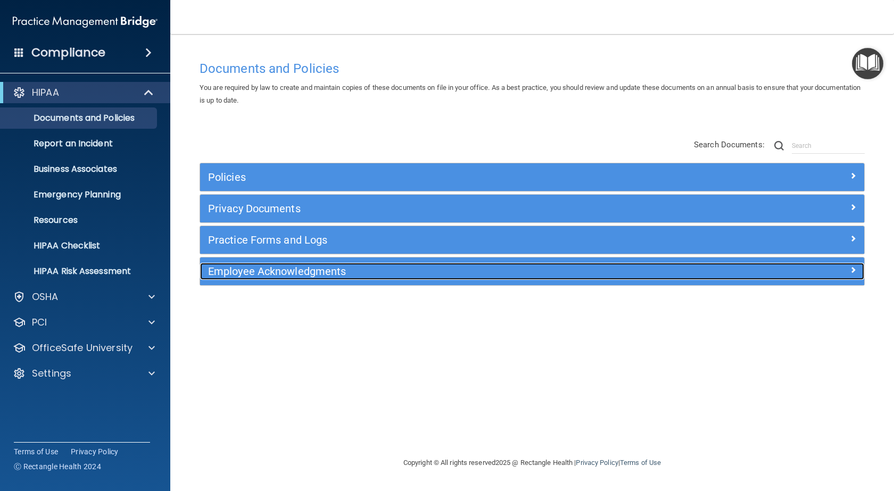
click at [852, 267] on span at bounding box center [853, 270] width 6 height 13
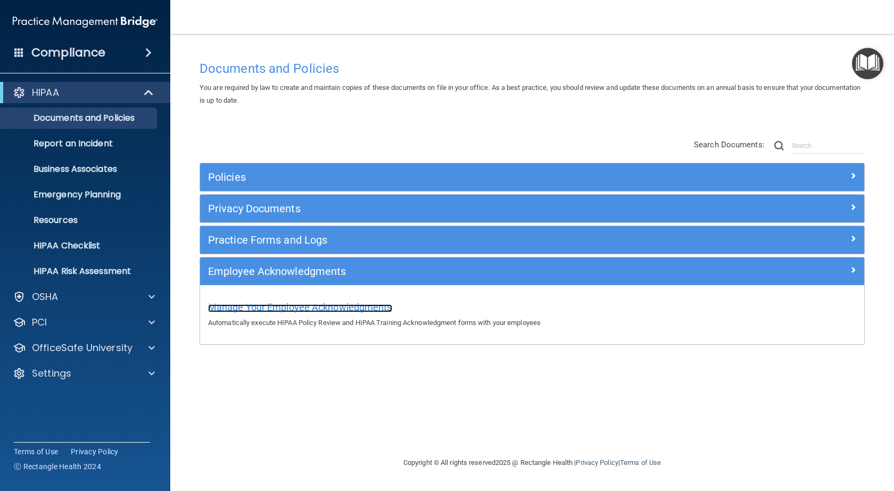
click at [268, 308] on span "Manage Your Employee Acknowledgments" at bounding box center [300, 307] width 184 height 11
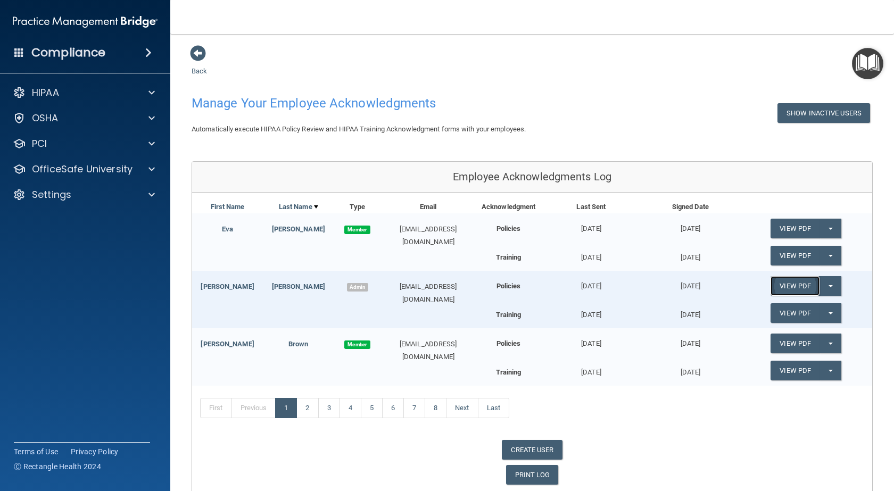
click at [784, 285] on link "View PDF" at bounding box center [795, 286] width 49 height 20
click at [791, 313] on link "View PDF" at bounding box center [795, 313] width 49 height 20
click at [378, 408] on link "5" at bounding box center [372, 408] width 22 height 20
click at [366, 409] on link "5" at bounding box center [372, 408] width 22 height 20
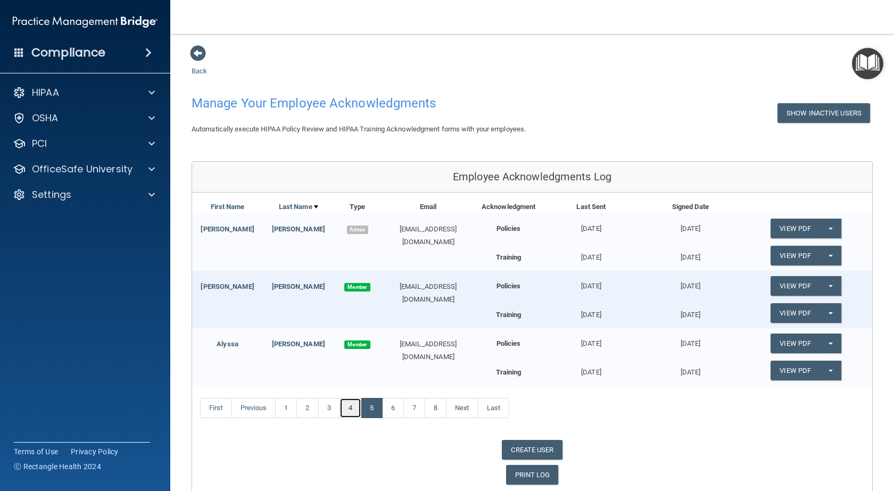
click at [346, 409] on link "4" at bounding box center [351, 408] width 22 height 20
click at [782, 284] on link "View PDF" at bounding box center [795, 286] width 49 height 20
click at [788, 310] on link "View PDF" at bounding box center [795, 313] width 49 height 20
click at [784, 287] on link "View PDF" at bounding box center [795, 286] width 49 height 20
click at [829, 285] on span "button" at bounding box center [831, 286] width 4 height 2
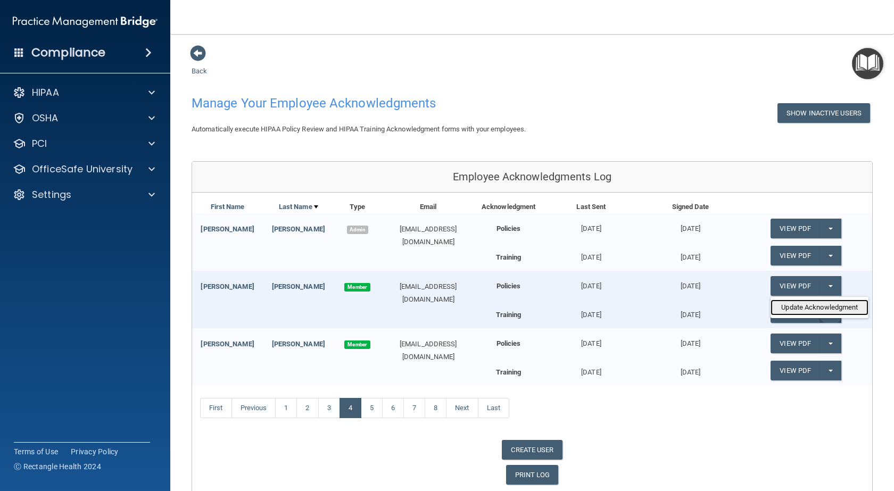
click at [817, 309] on link "Update Acknowledgment" at bounding box center [820, 308] width 98 height 16
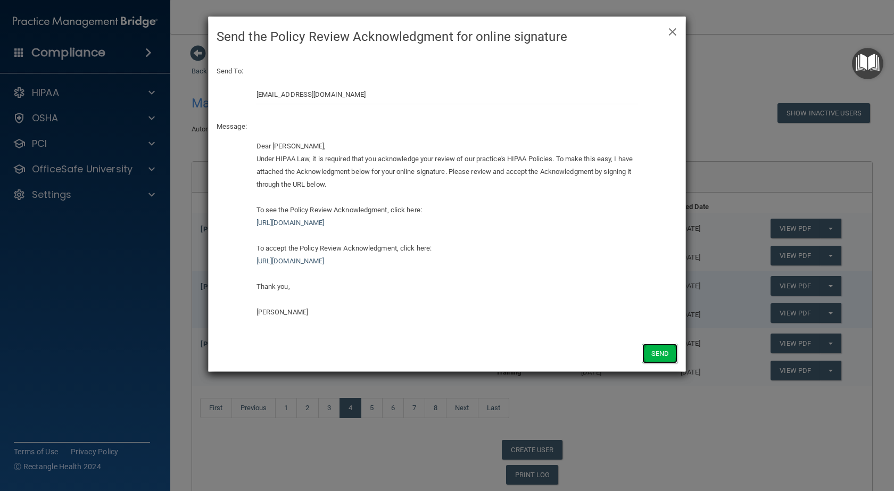
click at [656, 357] on button "Send" at bounding box center [660, 354] width 35 height 20
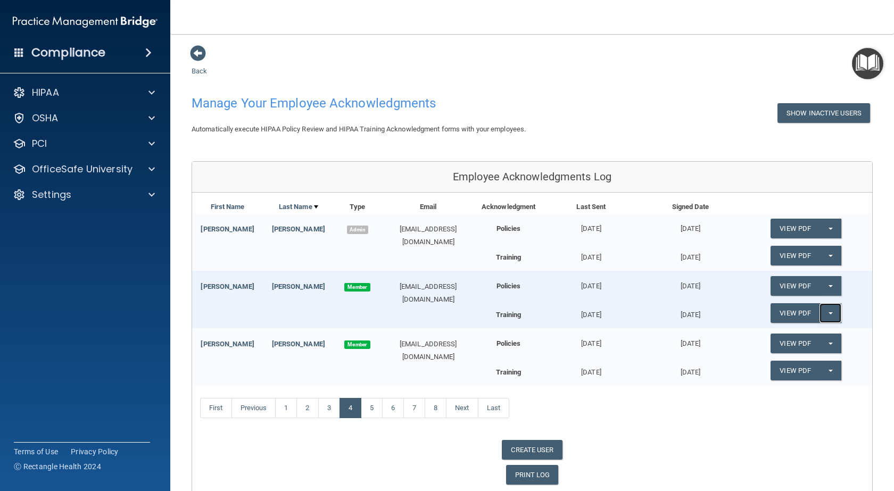
click at [825, 312] on button "Split button!" at bounding box center [831, 313] width 22 height 20
click at [802, 338] on link "Update Acknowledgment" at bounding box center [820, 335] width 98 height 16
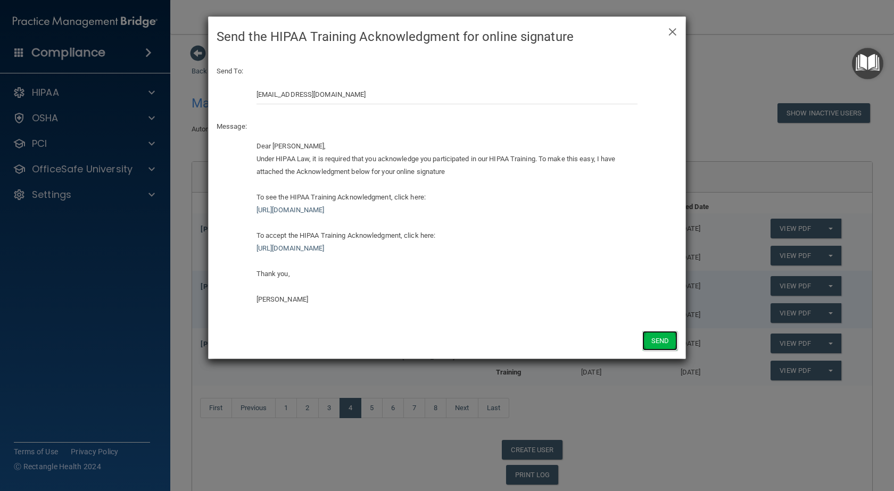
click at [650, 343] on button "Send" at bounding box center [660, 341] width 35 height 20
